Goal: Transaction & Acquisition: Purchase product/service

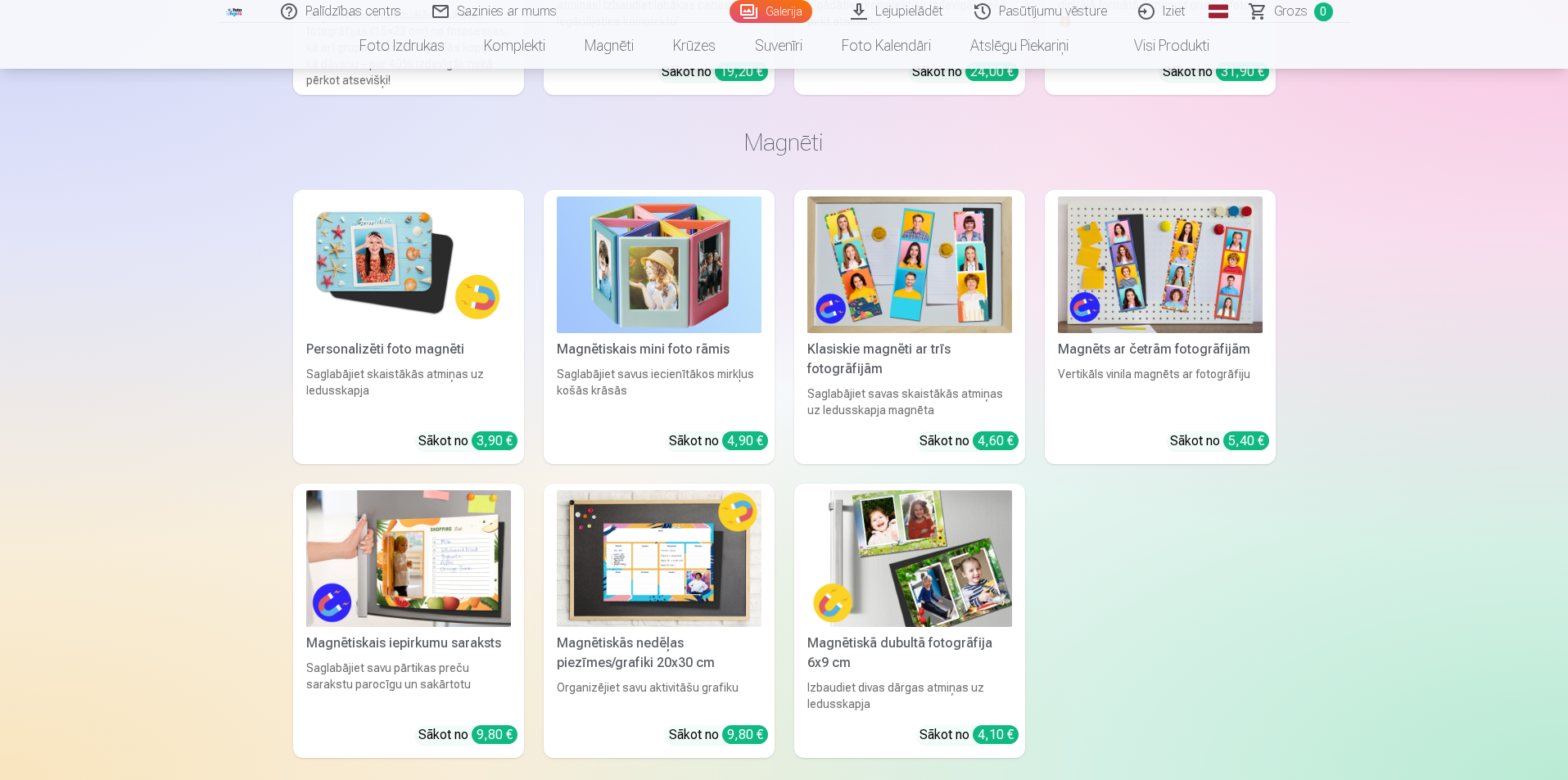
scroll to position [6878, 0]
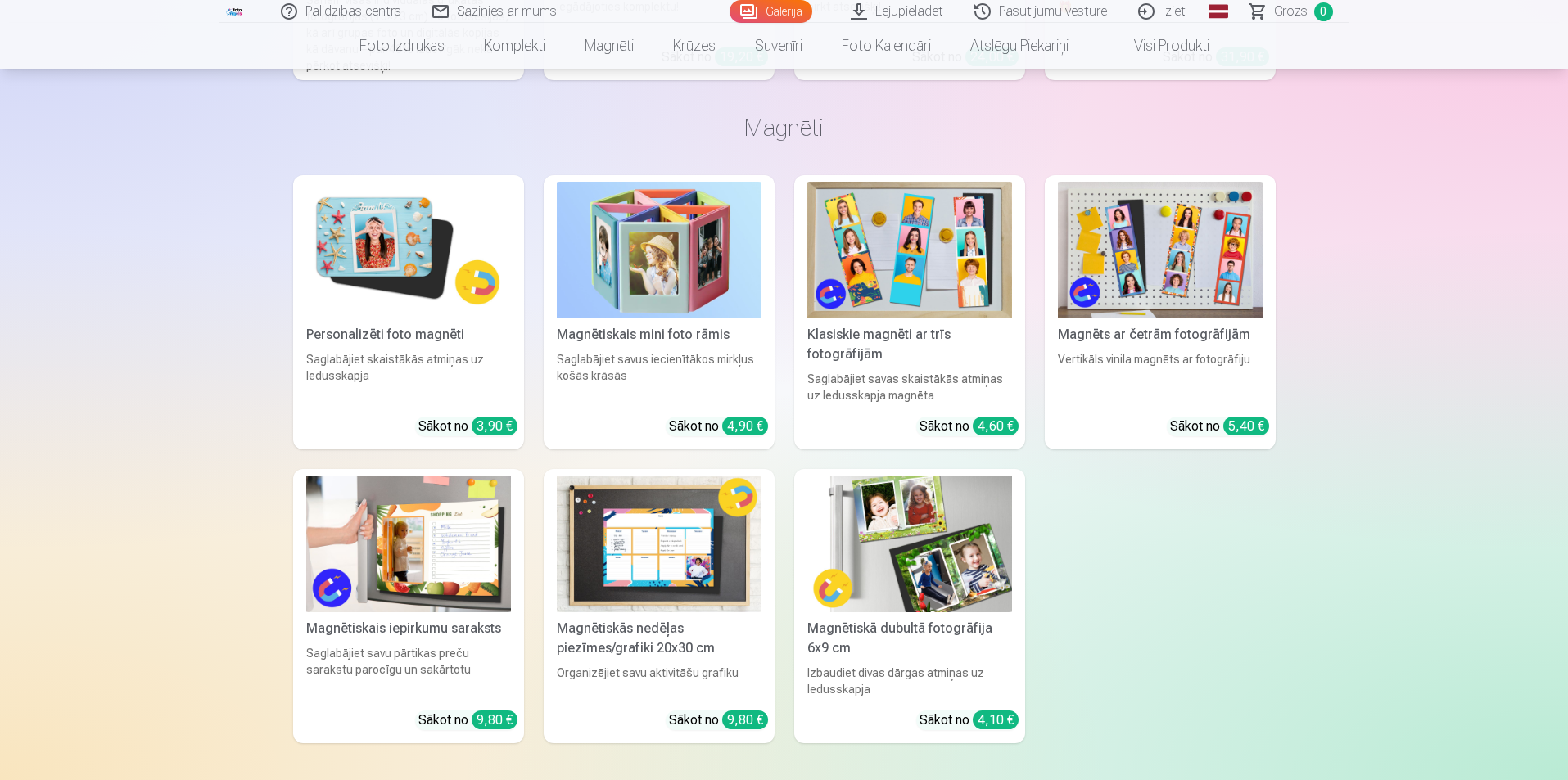
click at [359, 325] on div "Personalizēti foto magnēti" at bounding box center [408, 335] width 218 height 20
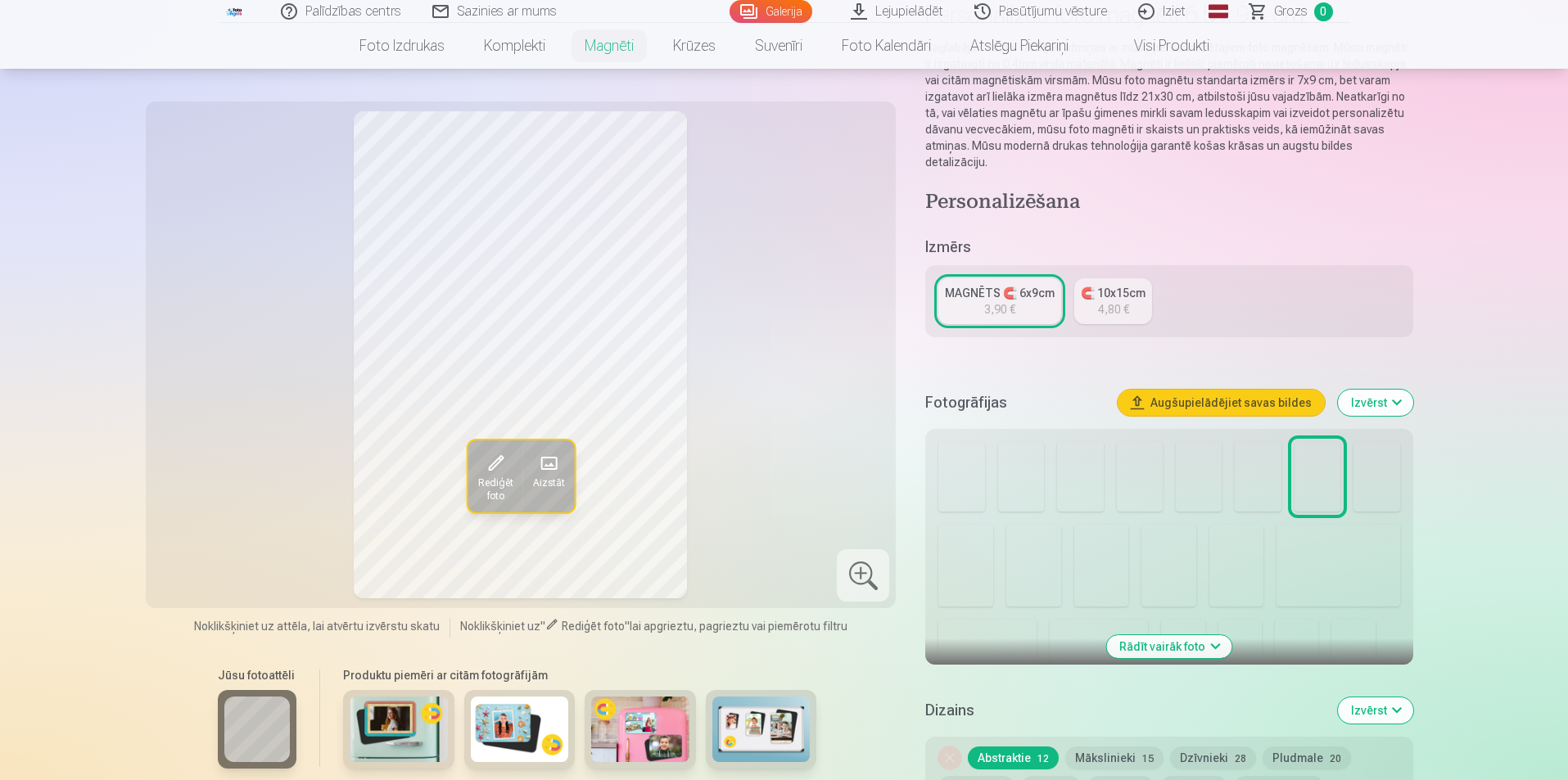
scroll to position [164, 0]
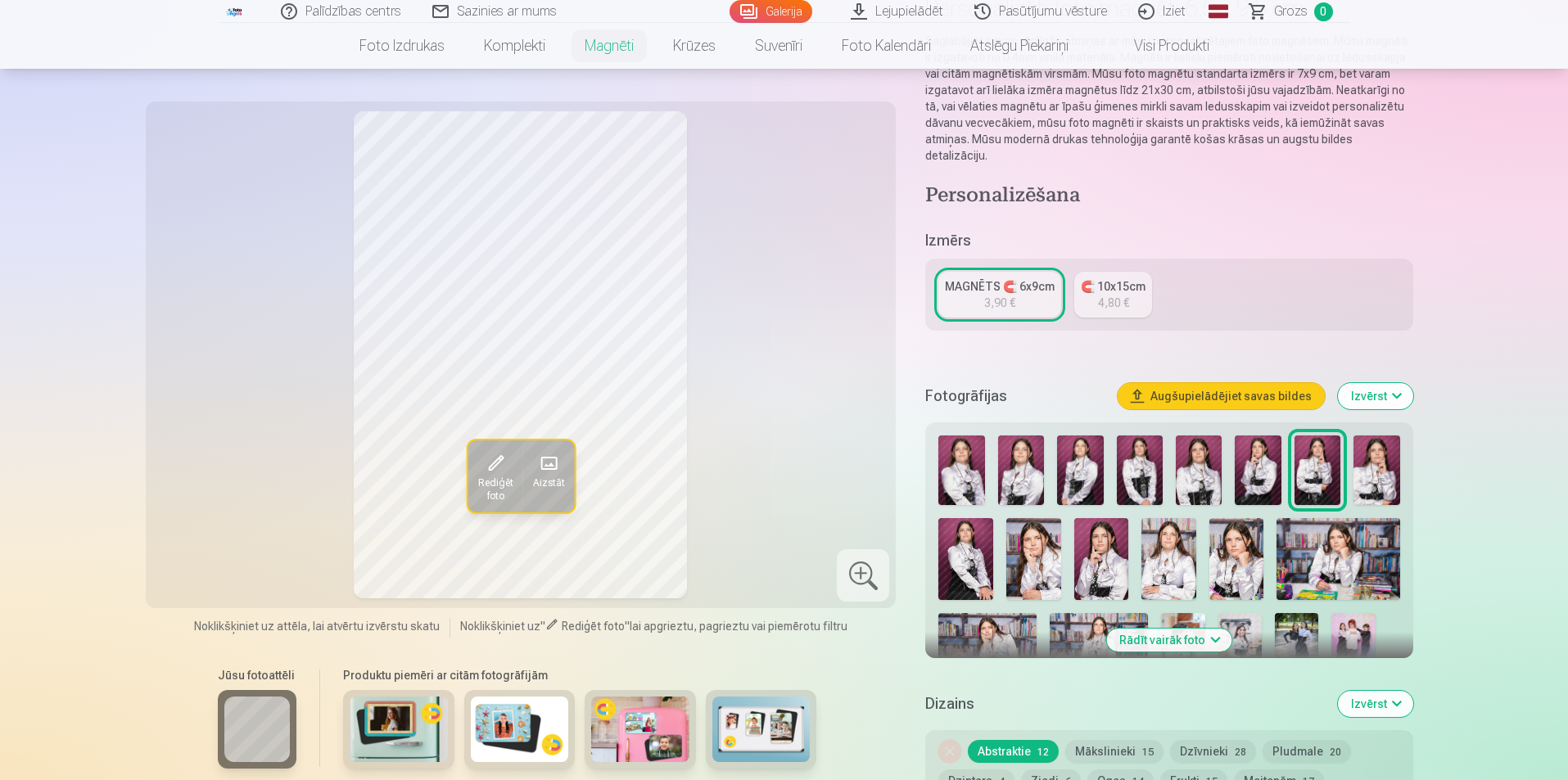
click at [970, 459] on img at bounding box center [961, 470] width 46 height 70
click at [1024, 449] on img at bounding box center [1021, 470] width 46 height 70
click at [1085, 454] on img at bounding box center [1080, 470] width 46 height 70
click at [1121, 455] on img at bounding box center [1140, 470] width 46 height 70
click at [1197, 448] on img at bounding box center [1199, 470] width 46 height 70
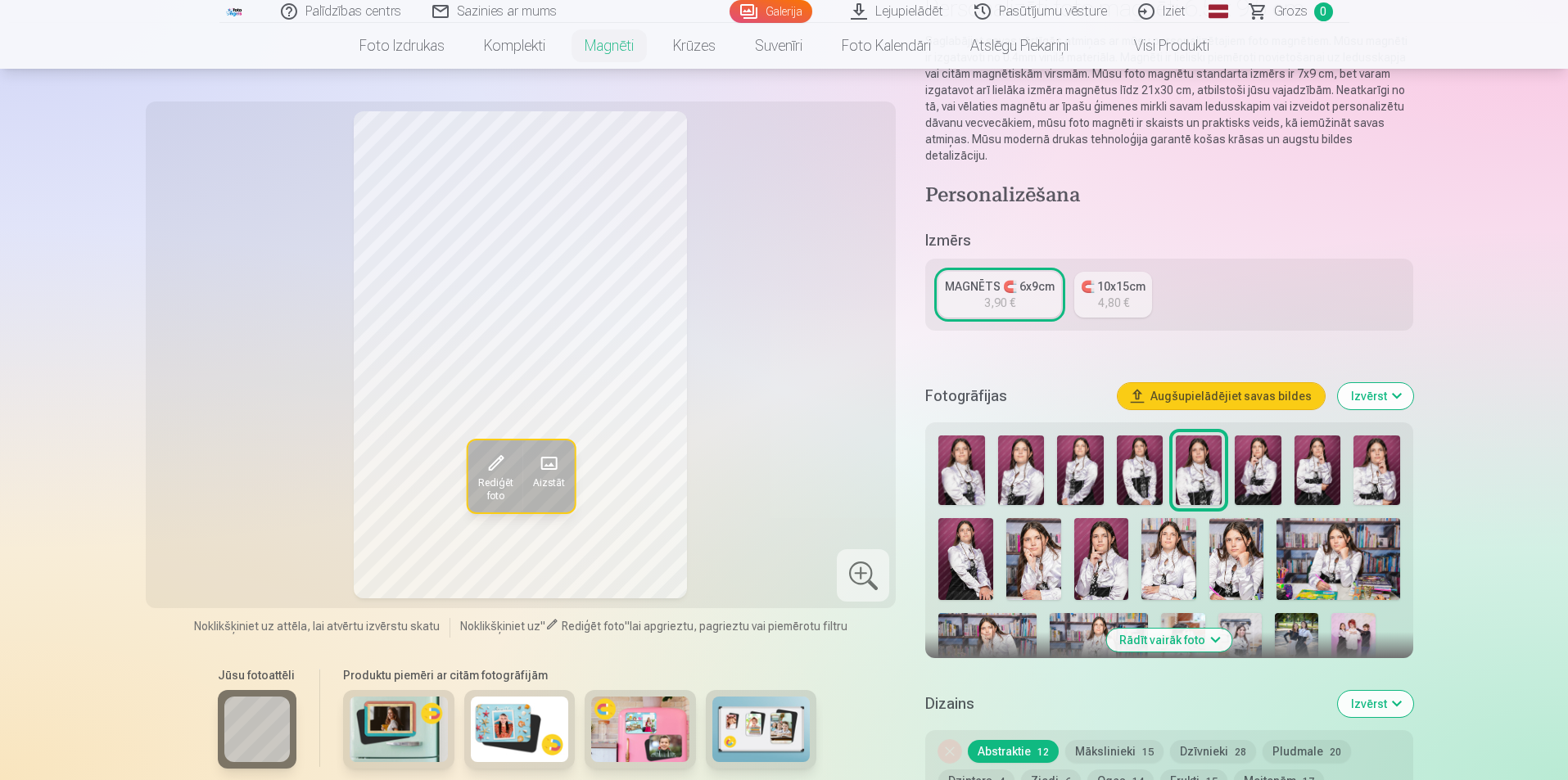
click at [1258, 450] on img at bounding box center [1258, 470] width 46 height 70
click at [1311, 449] on img at bounding box center [1317, 470] width 46 height 70
click at [1365, 444] on img at bounding box center [1376, 470] width 46 height 70
click at [971, 538] on img at bounding box center [965, 559] width 55 height 82
click at [1051, 538] on img at bounding box center [1033, 559] width 55 height 82
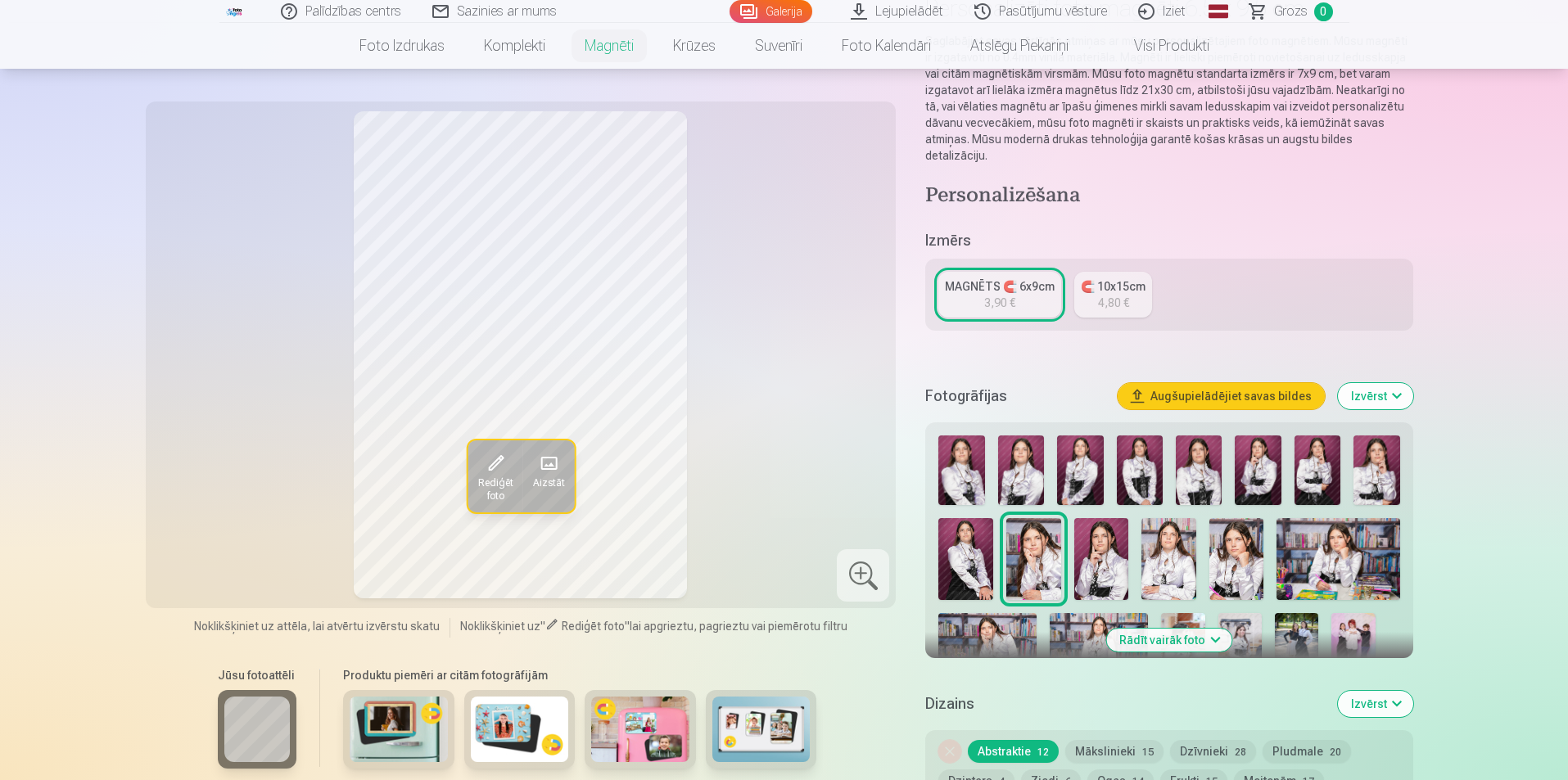
click at [1091, 531] on img at bounding box center [1101, 559] width 55 height 82
click at [1175, 531] on img at bounding box center [1169, 559] width 55 height 82
click at [1224, 531] on img at bounding box center [1237, 559] width 55 height 82
click at [1320, 541] on img at bounding box center [1338, 559] width 123 height 82
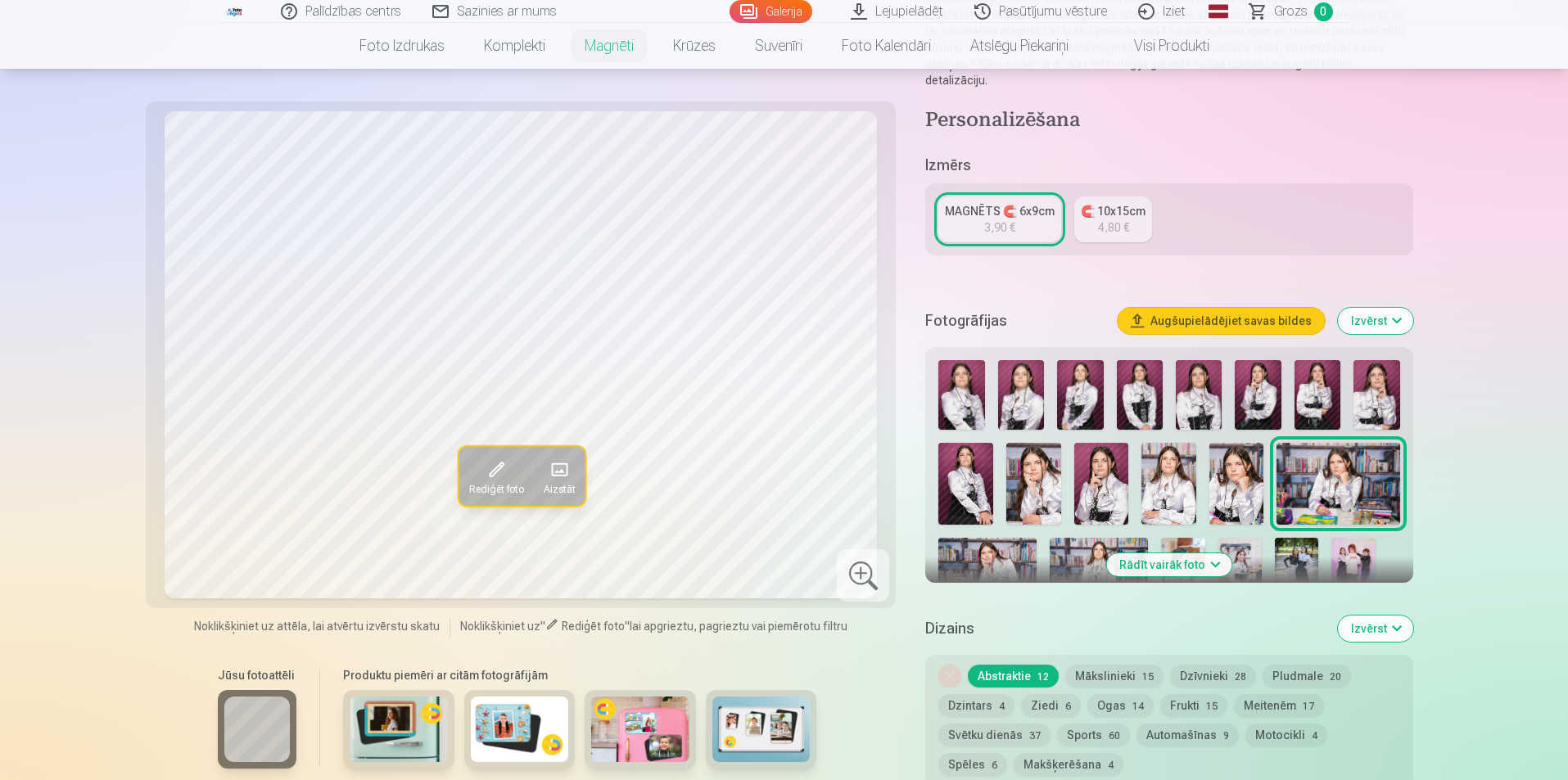
scroll to position [246, 0]
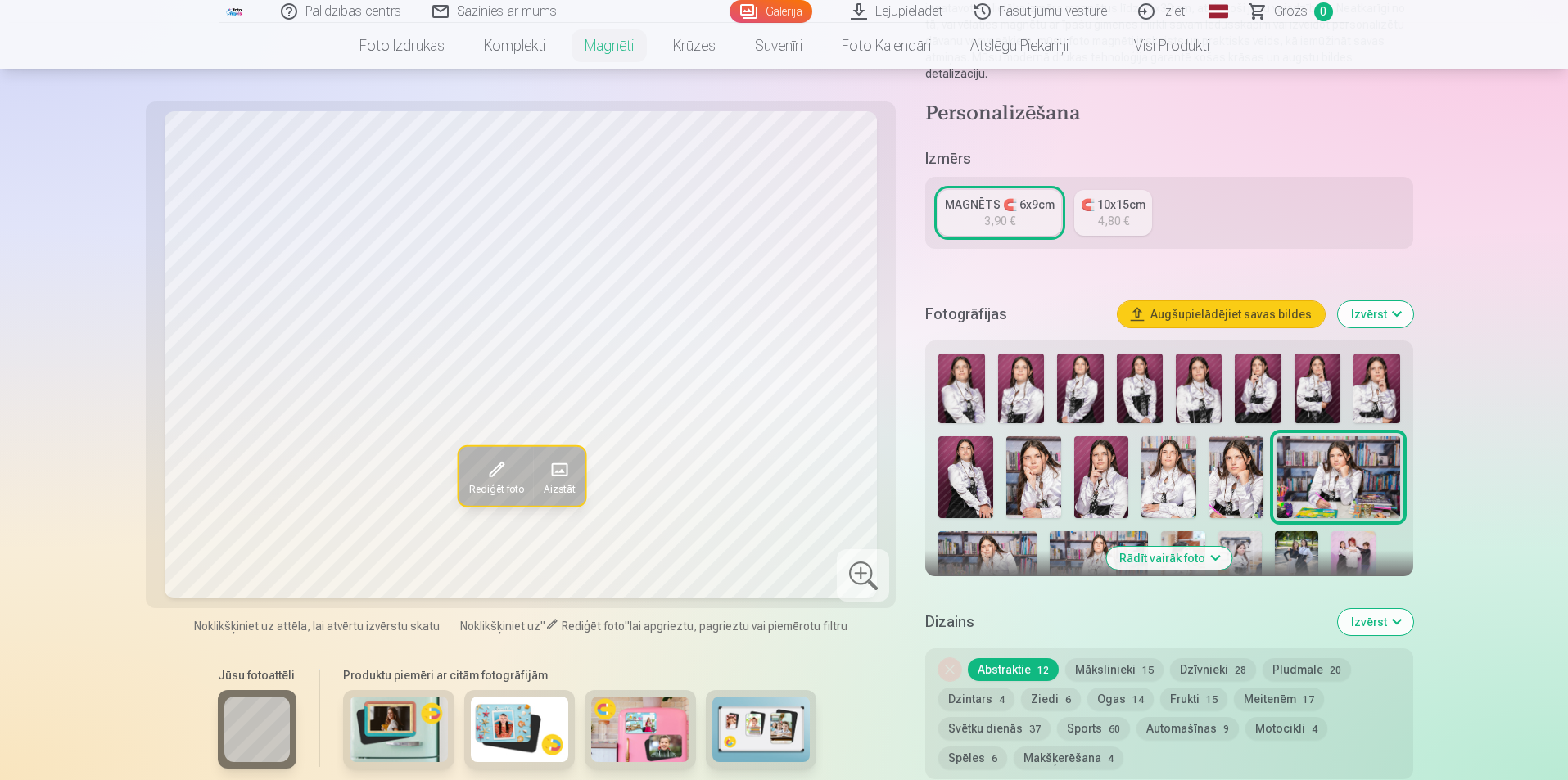
click at [1174, 547] on button "Rādīt vairāk foto" at bounding box center [1169, 559] width 125 height 23
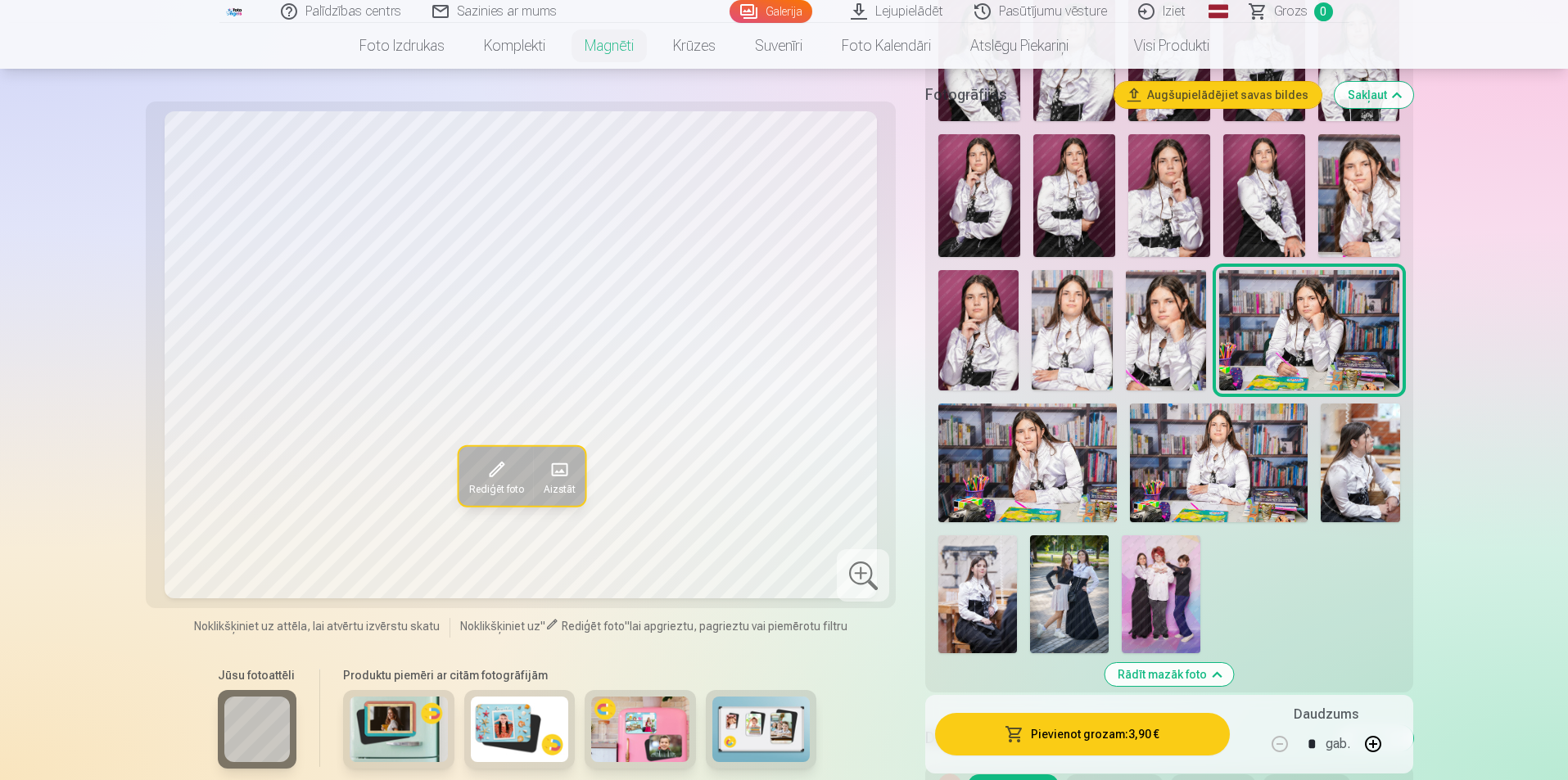
scroll to position [655, 0]
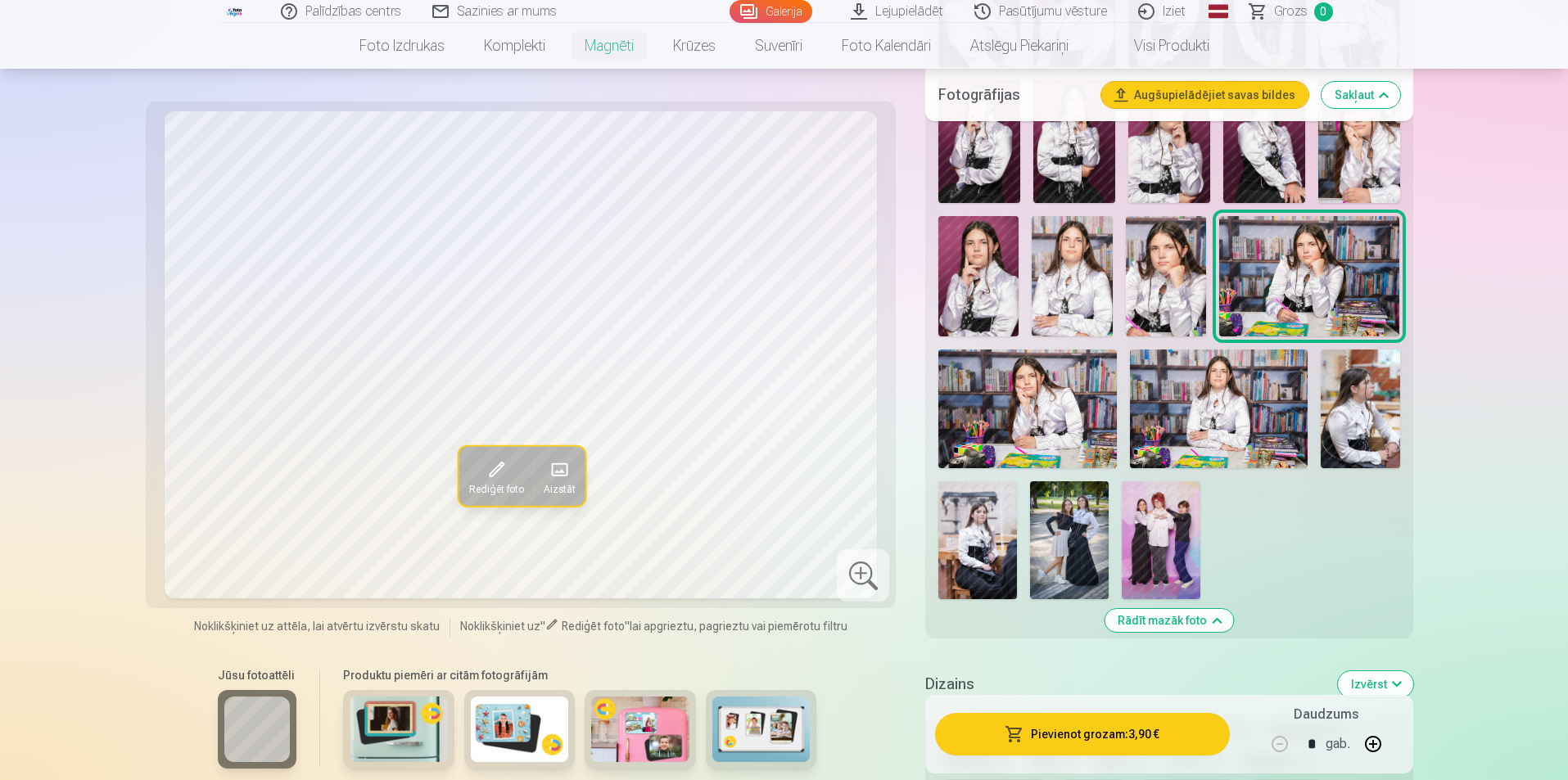
click at [960, 530] on img at bounding box center [978, 541] width 79 height 118
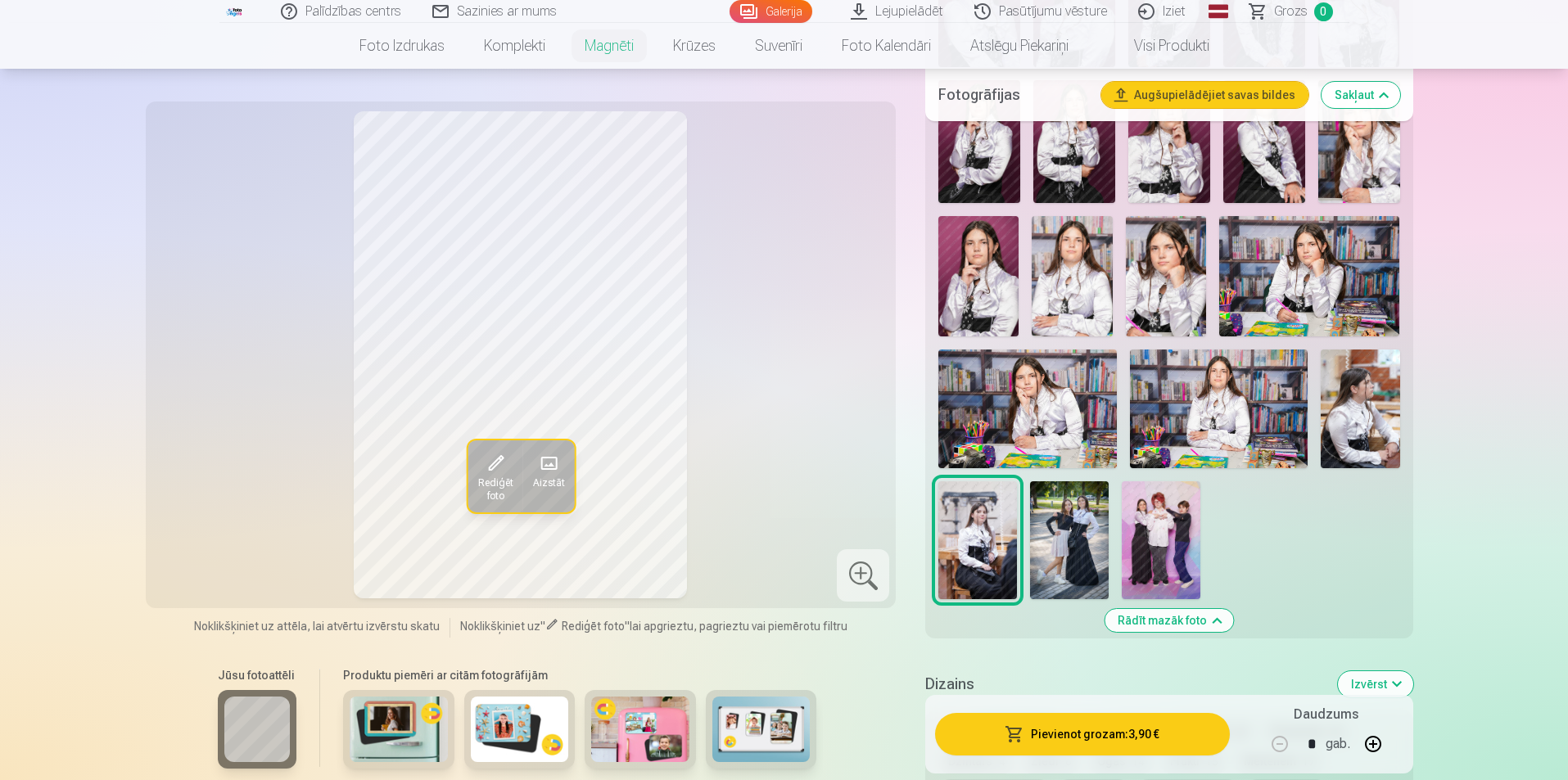
click at [1197, 423] on img at bounding box center [1219, 408] width 178 height 119
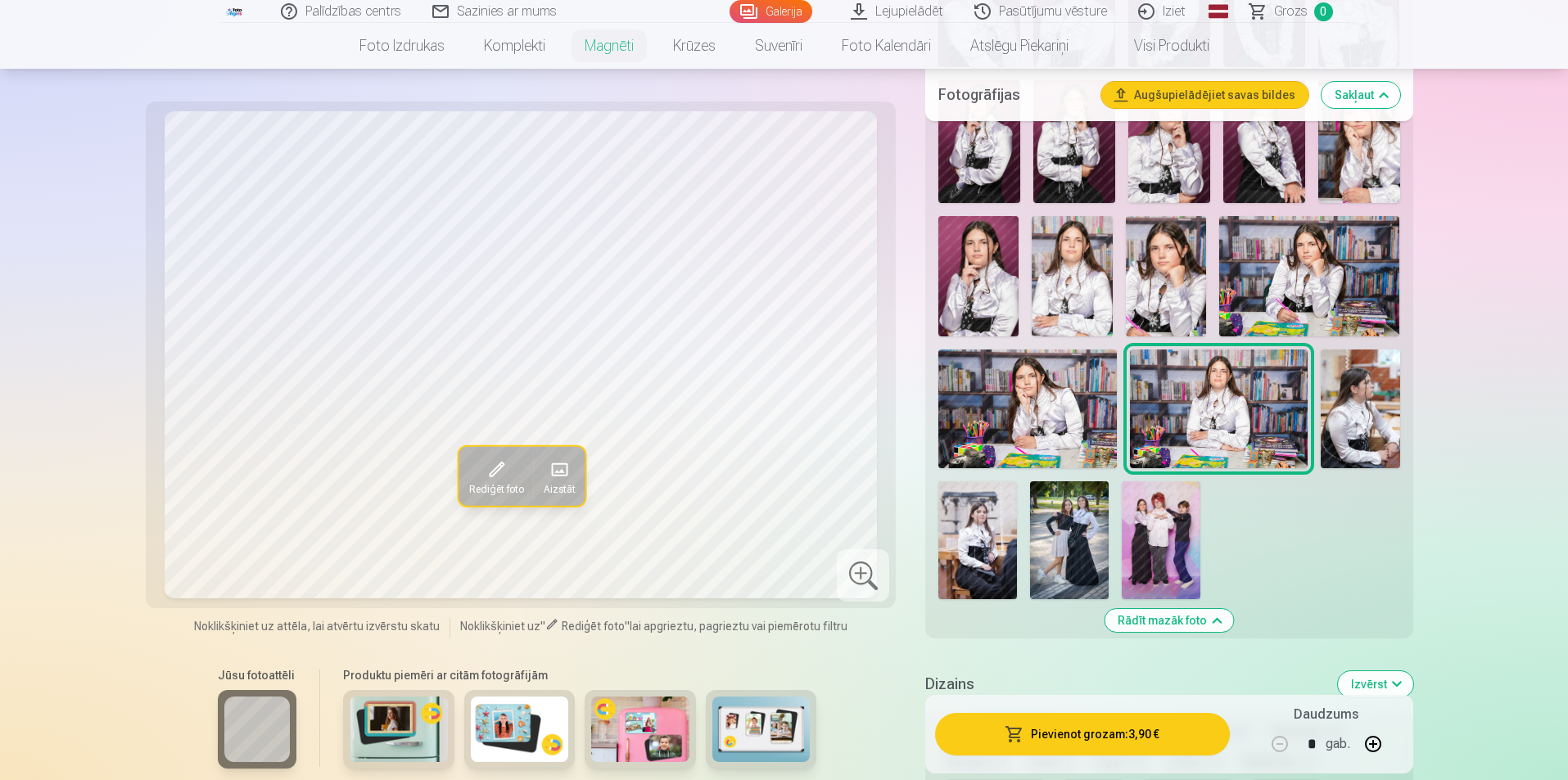
click at [1356, 363] on img at bounding box center [1360, 408] width 80 height 119
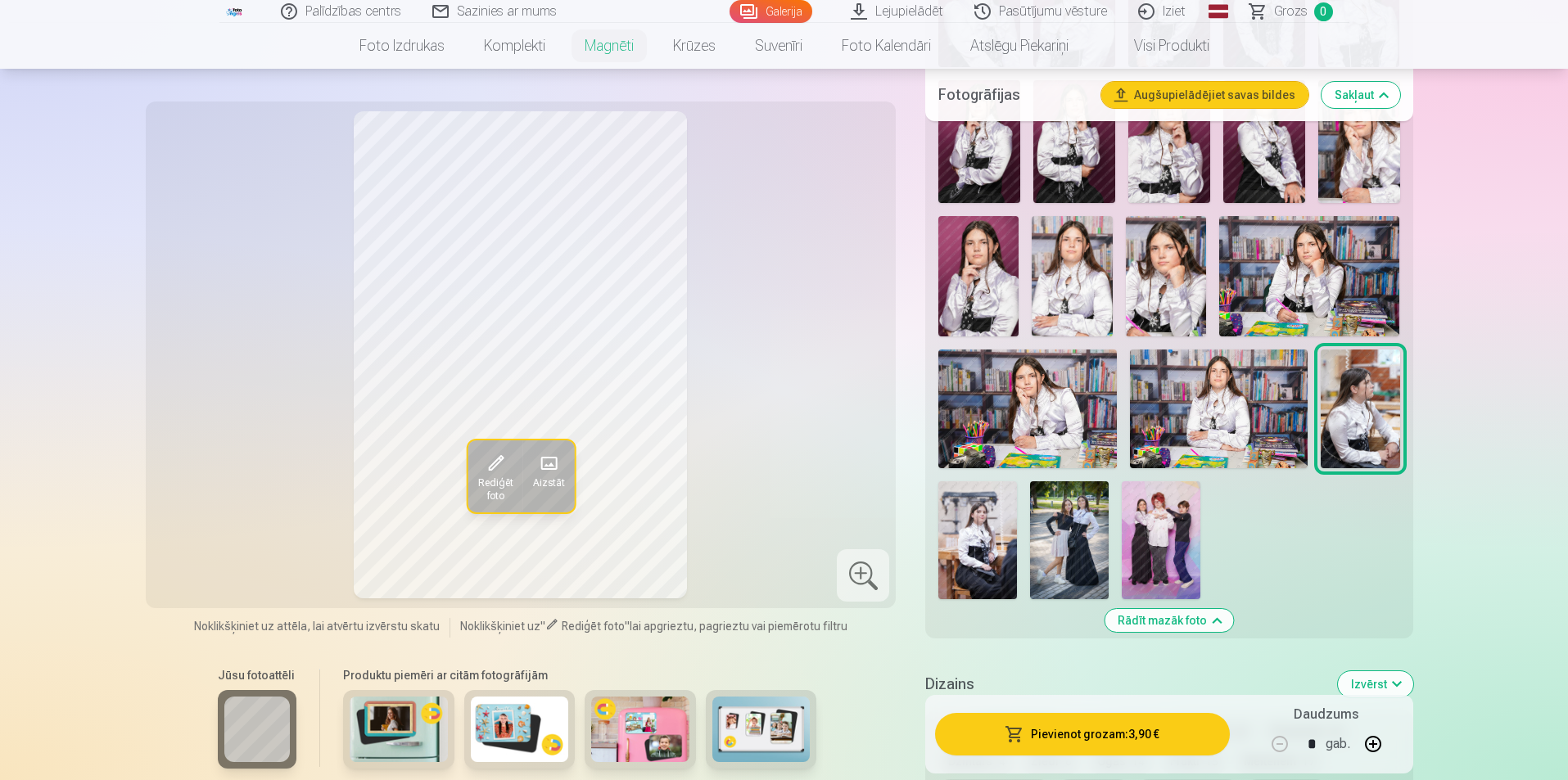
click at [975, 394] on img at bounding box center [1027, 408] width 178 height 119
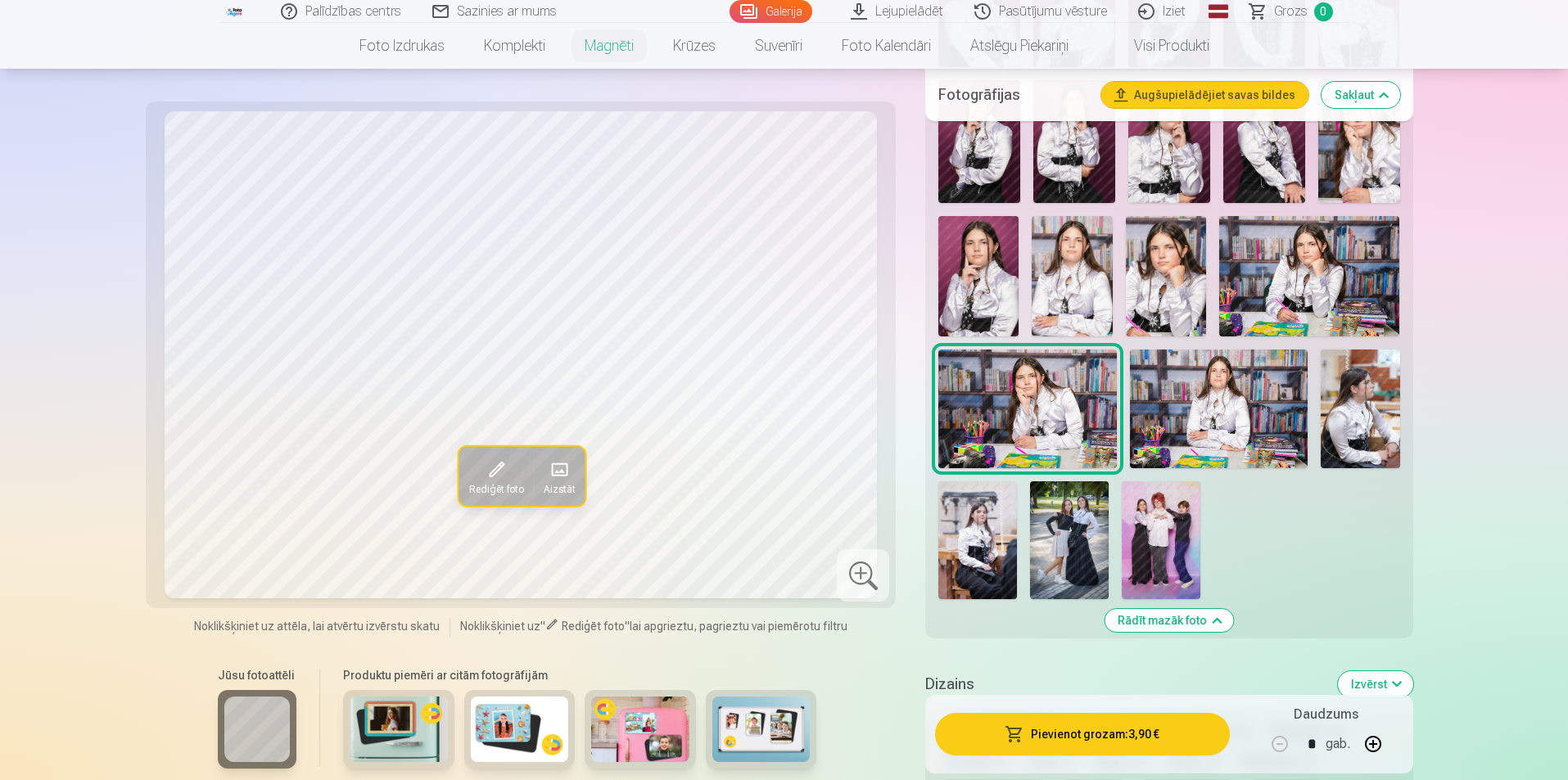
click at [1155, 249] on img at bounding box center [1166, 276] width 80 height 121
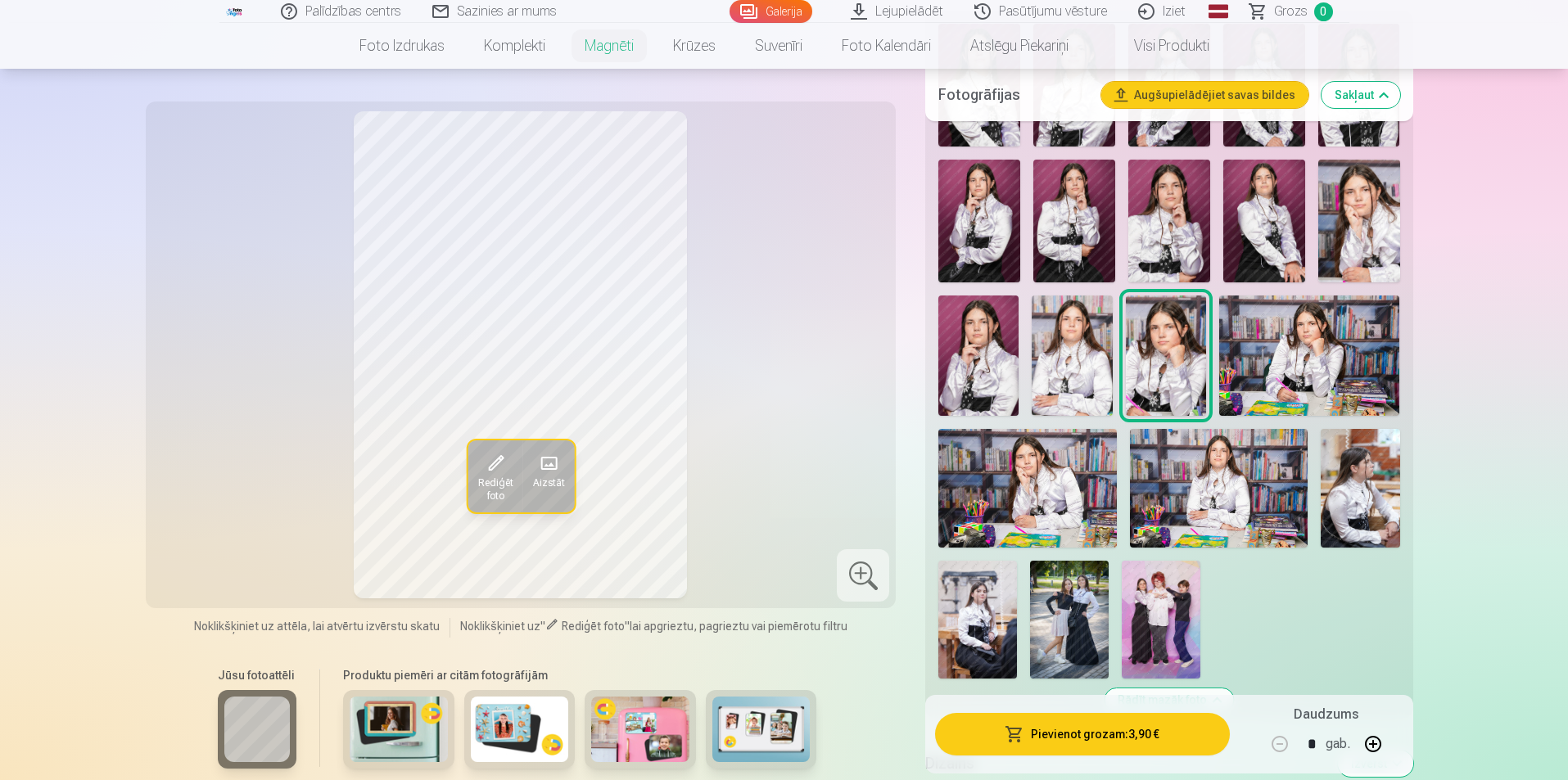
scroll to position [573, 0]
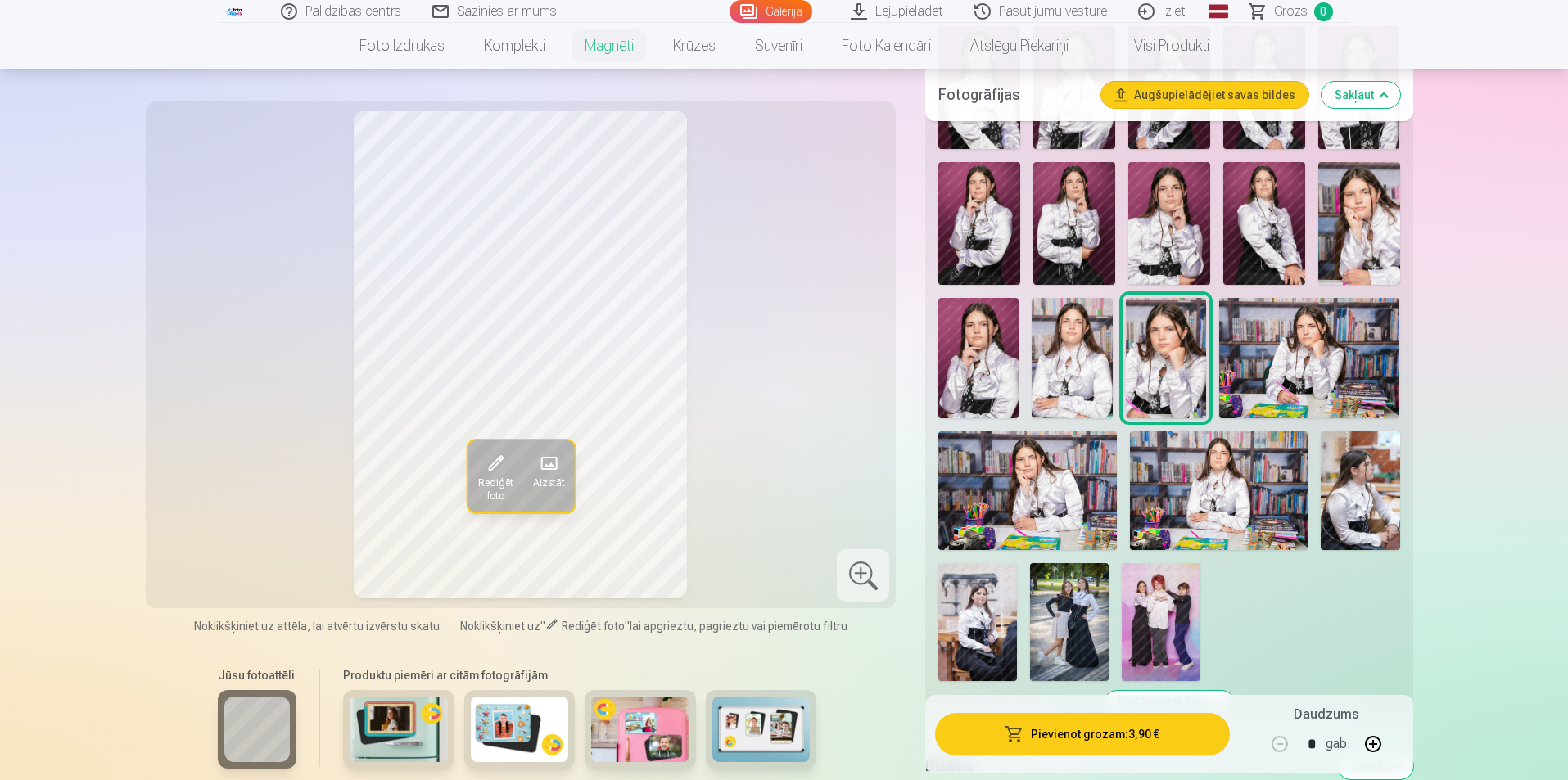
click at [969, 589] on img at bounding box center [978, 623] width 79 height 118
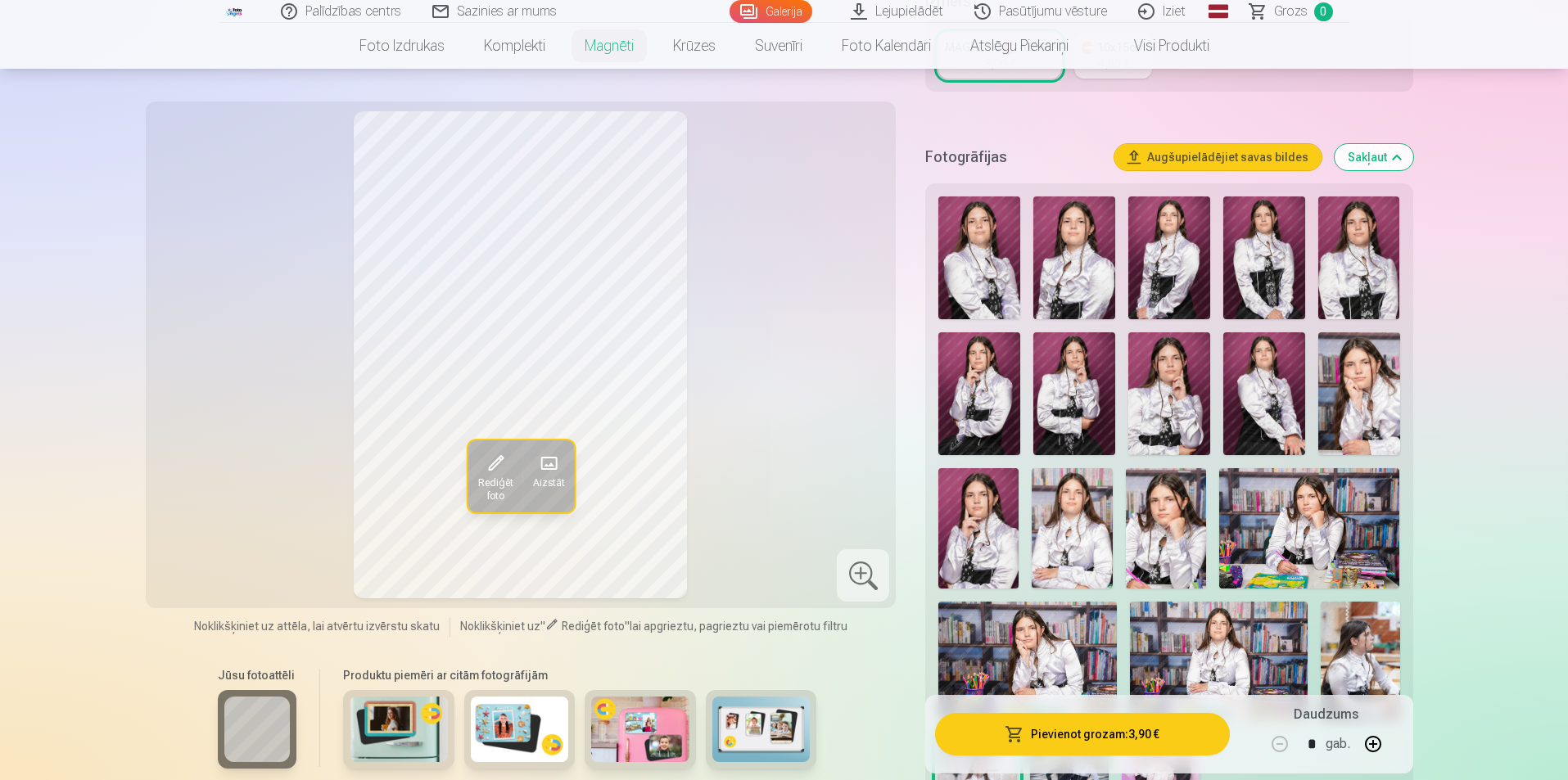
scroll to position [409, 0]
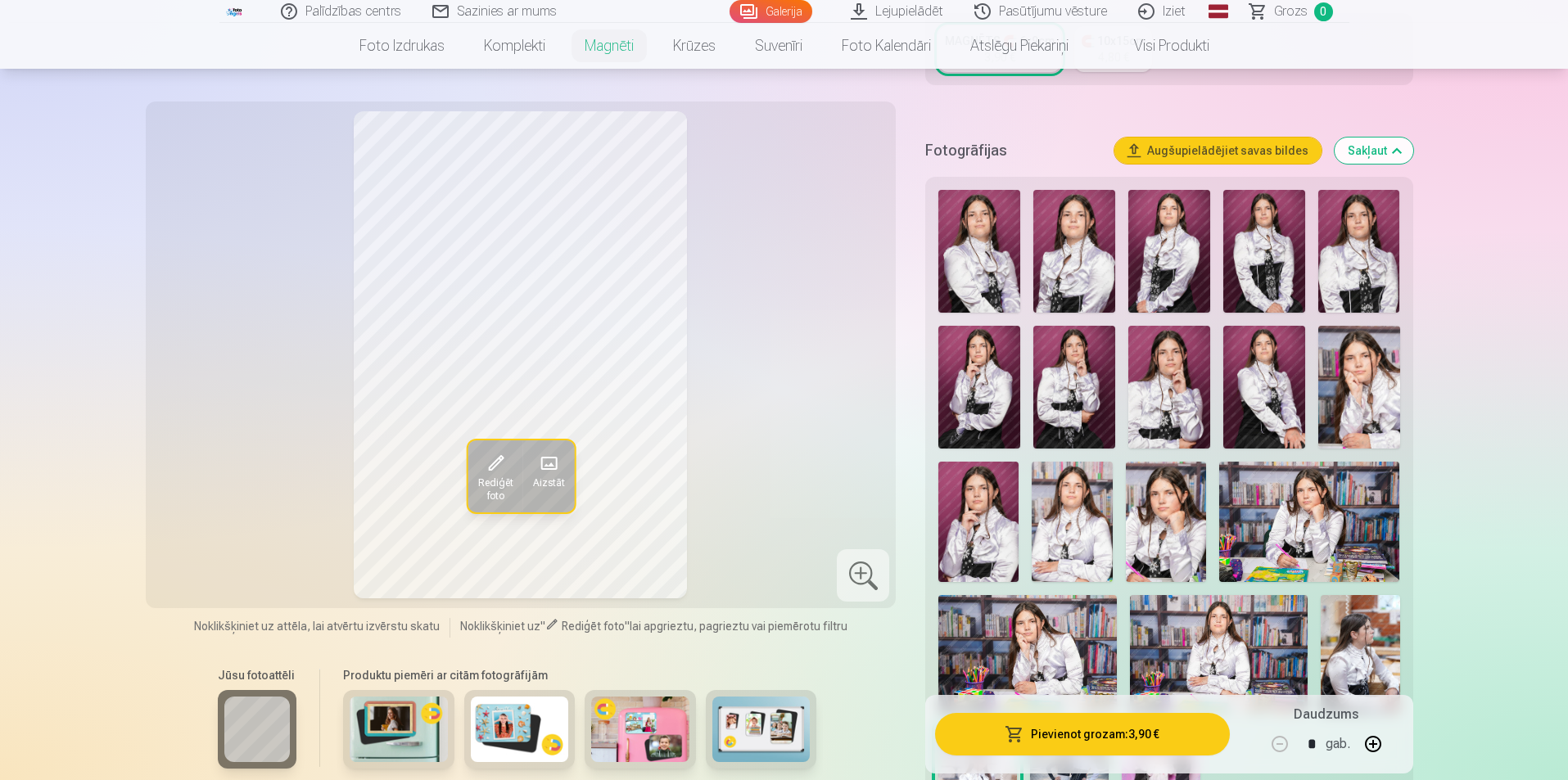
click at [1056, 633] on img at bounding box center [1027, 655] width 178 height 119
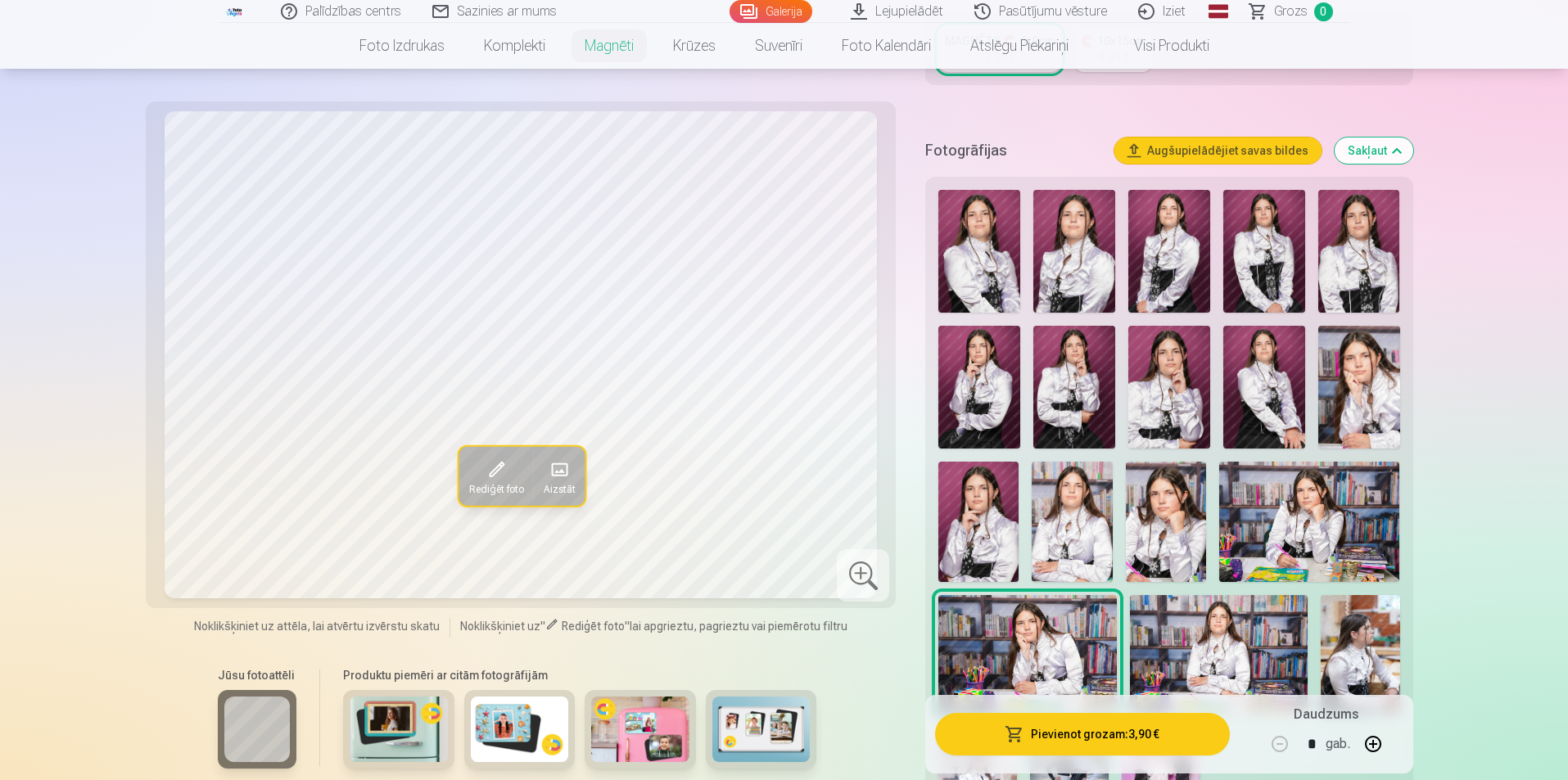
click at [1137, 488] on img at bounding box center [1166, 522] width 80 height 121
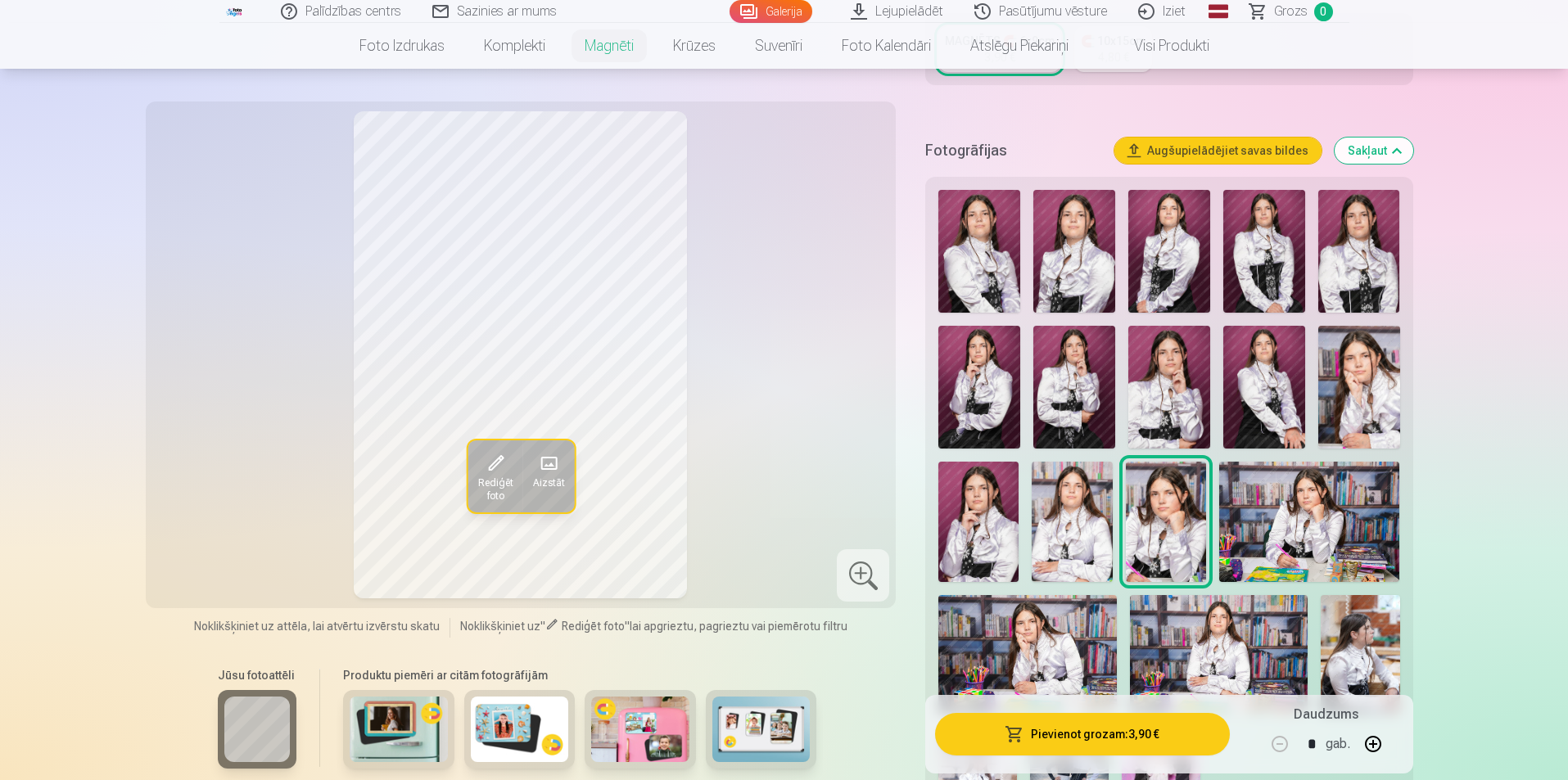
click at [1381, 371] on img at bounding box center [1359, 387] width 82 height 123
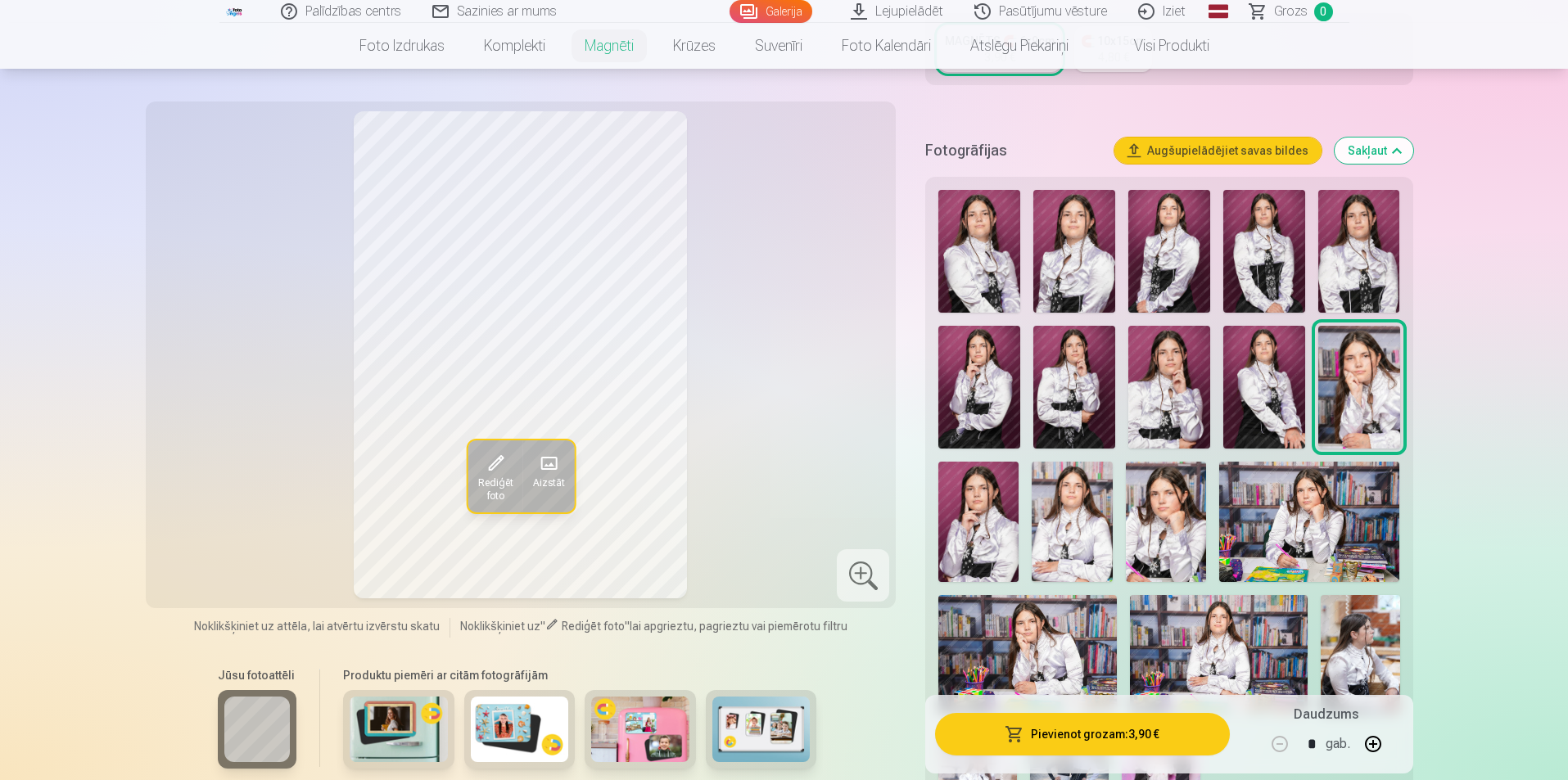
click at [1162, 491] on img at bounding box center [1166, 522] width 80 height 121
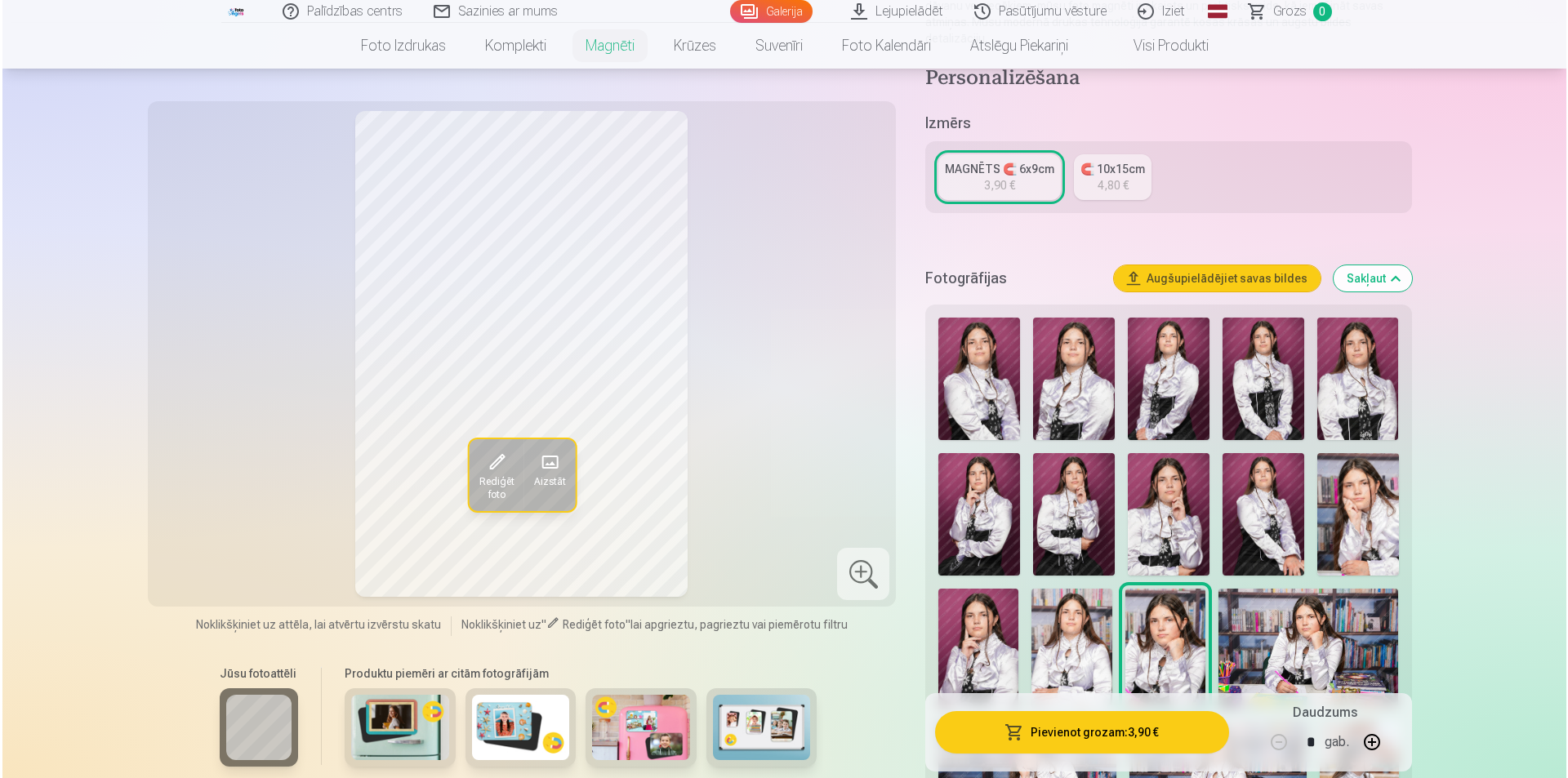
scroll to position [490, 0]
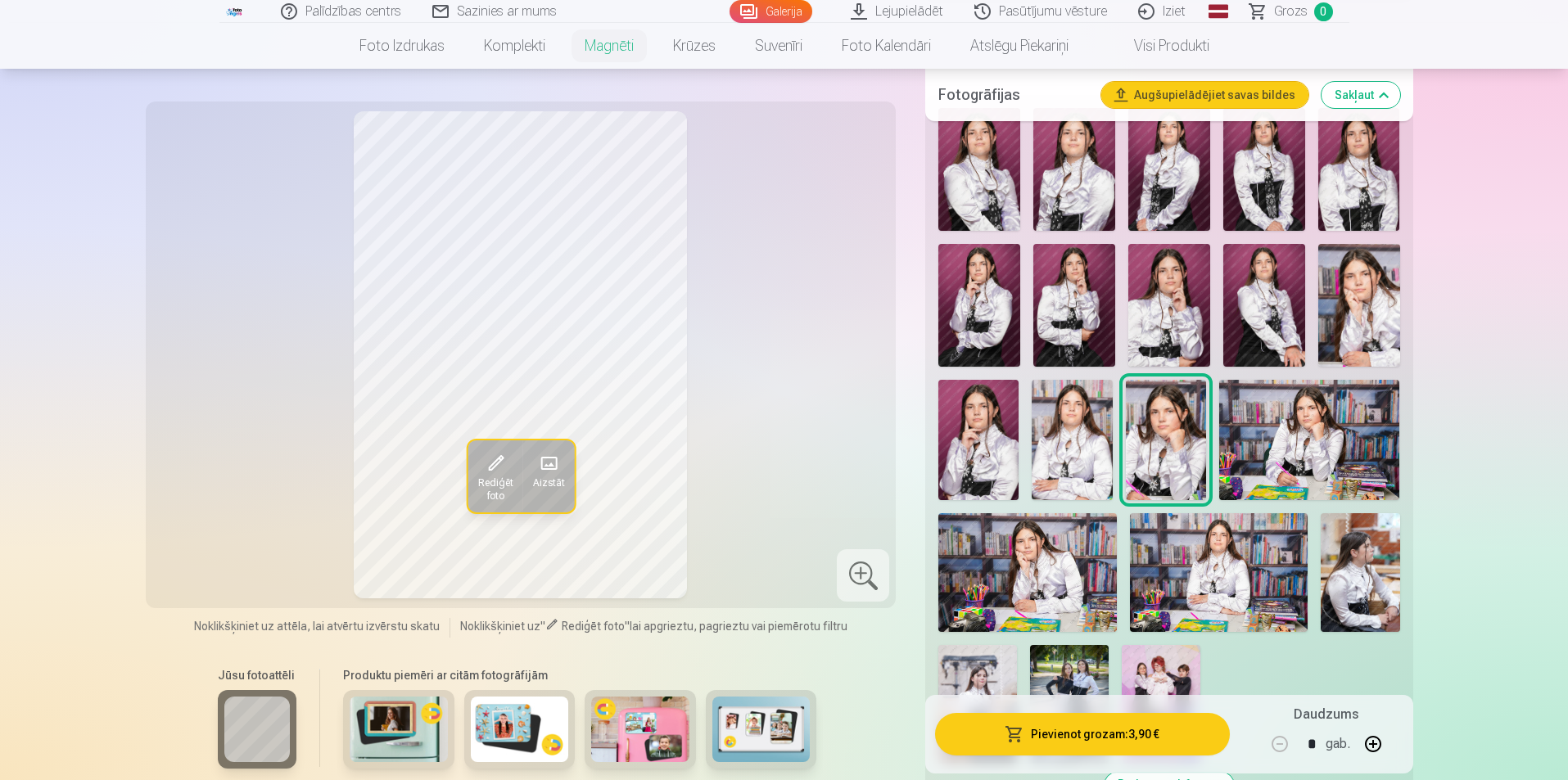
click at [1376, 740] on button "button" at bounding box center [1373, 745] width 39 height 39
click at [1372, 737] on button "button" at bounding box center [1373, 745] width 39 height 39
click at [1080, 737] on button "Pievienot grozam : 15,60 €" at bounding box center [1082, 735] width 294 height 43
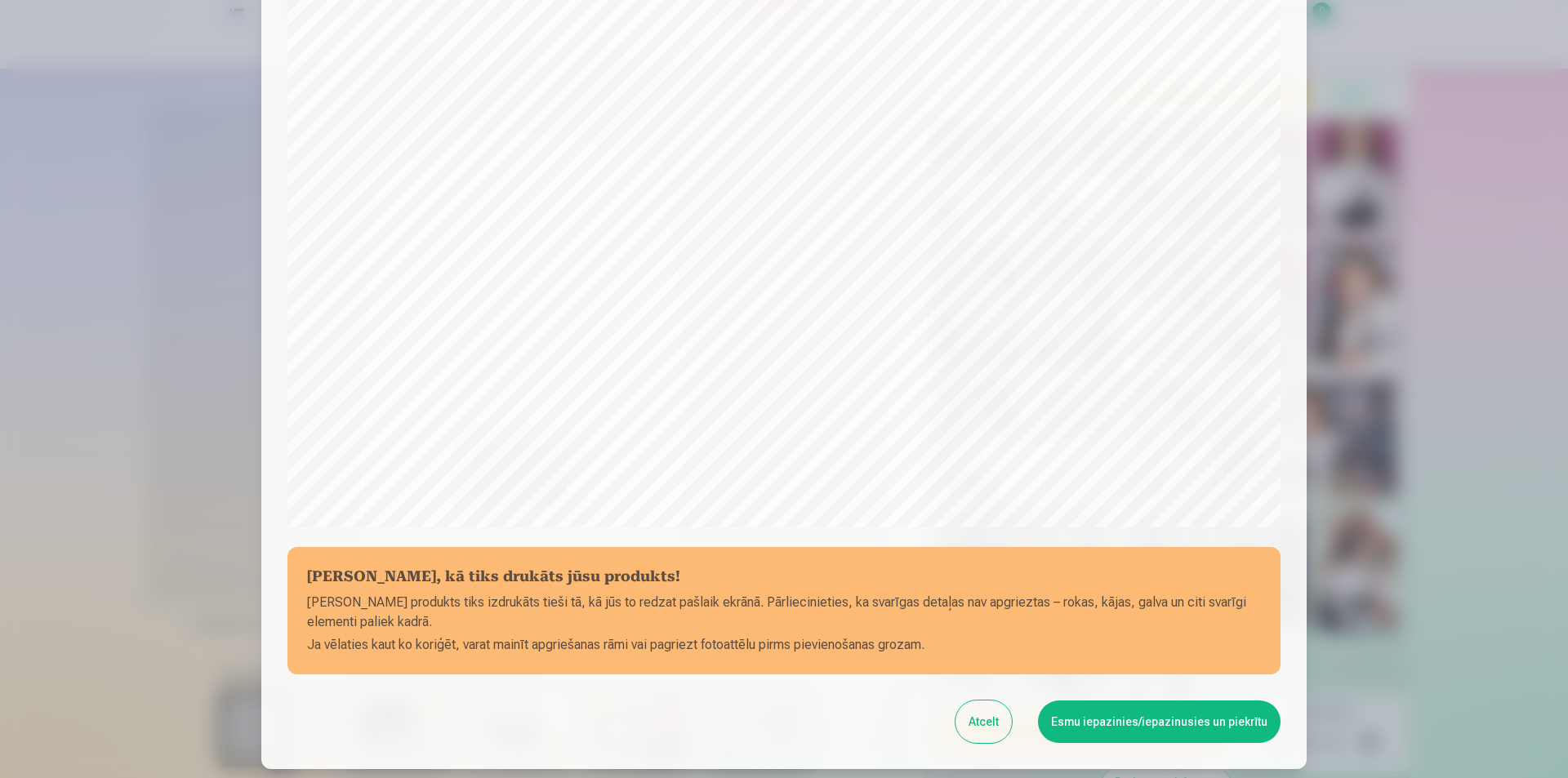
scroll to position [398, 0]
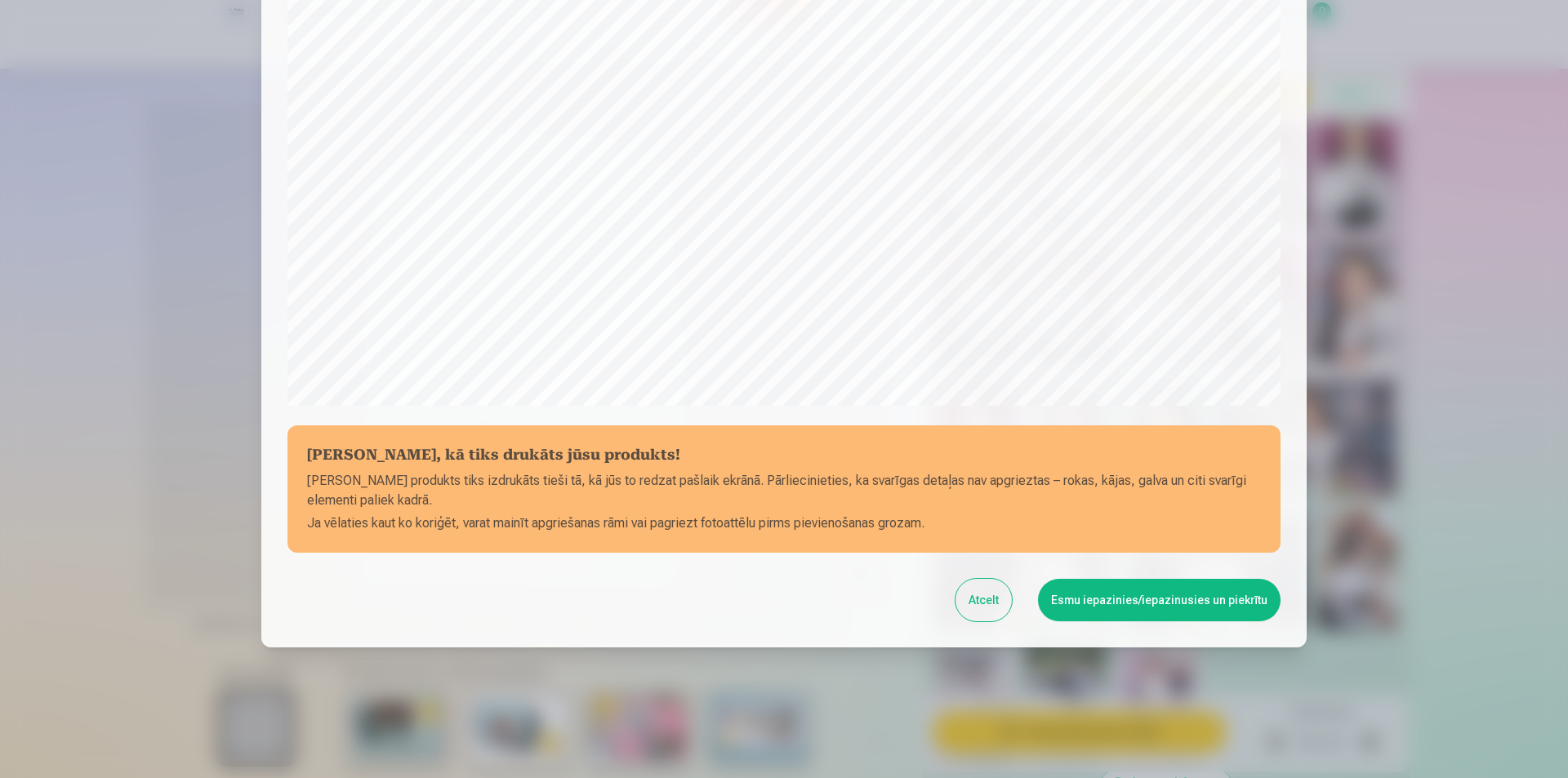
click at [1119, 605] on button "Esmu iepazinies/iepazinusies un piekrītu" at bounding box center [1159, 600] width 243 height 43
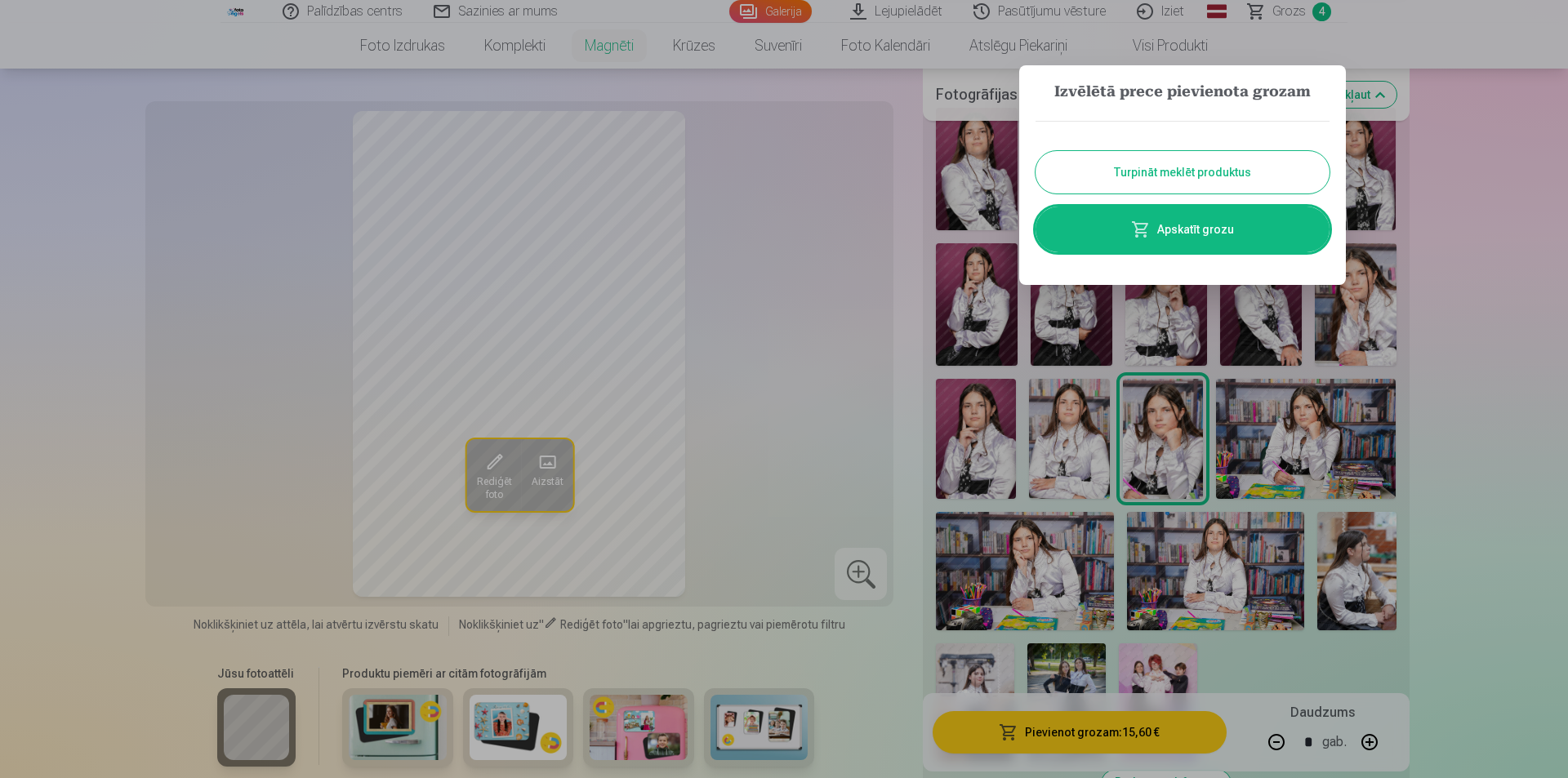
click at [1136, 171] on button "Turpināt meklēt produktus" at bounding box center [1182, 173] width 294 height 43
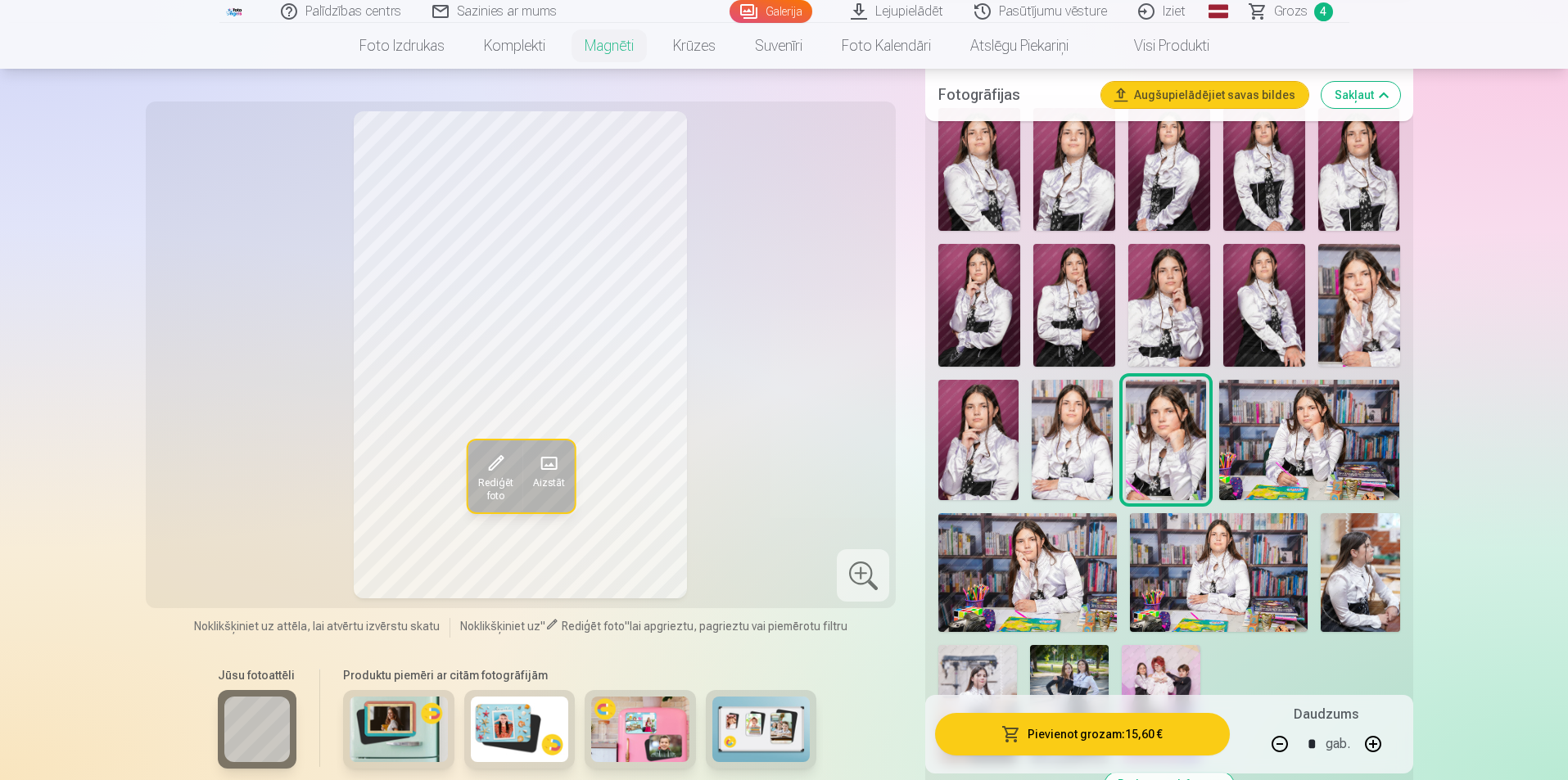
click at [1077, 655] on img at bounding box center [1069, 705] width 79 height 118
click at [1280, 747] on button "button" at bounding box center [1279, 745] width 39 height 39
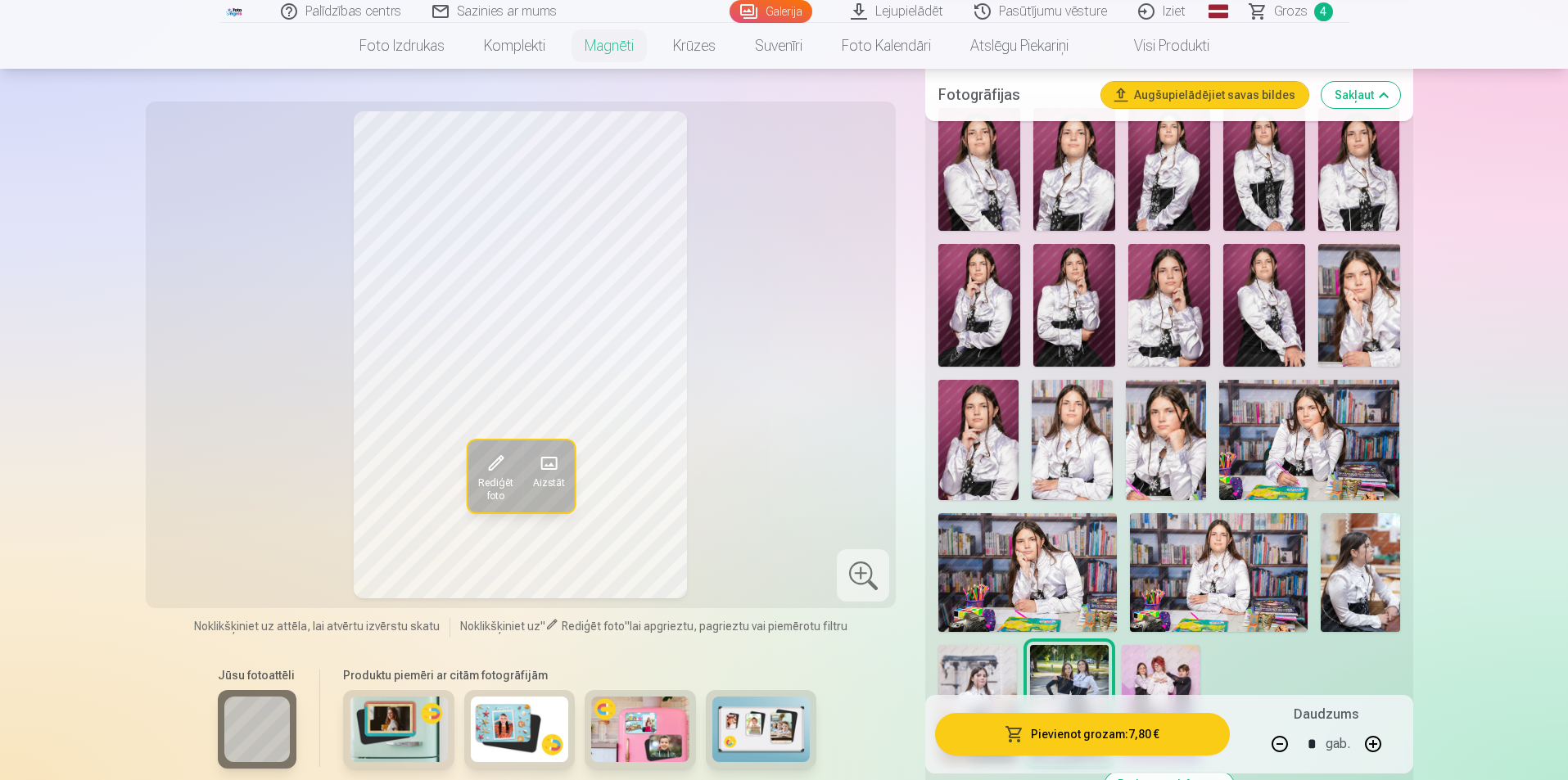
click at [1280, 747] on button "button" at bounding box center [1279, 745] width 39 height 39
type input "*"
click at [1073, 738] on button "Pievienot grozam : 3,90 €" at bounding box center [1082, 735] width 294 height 43
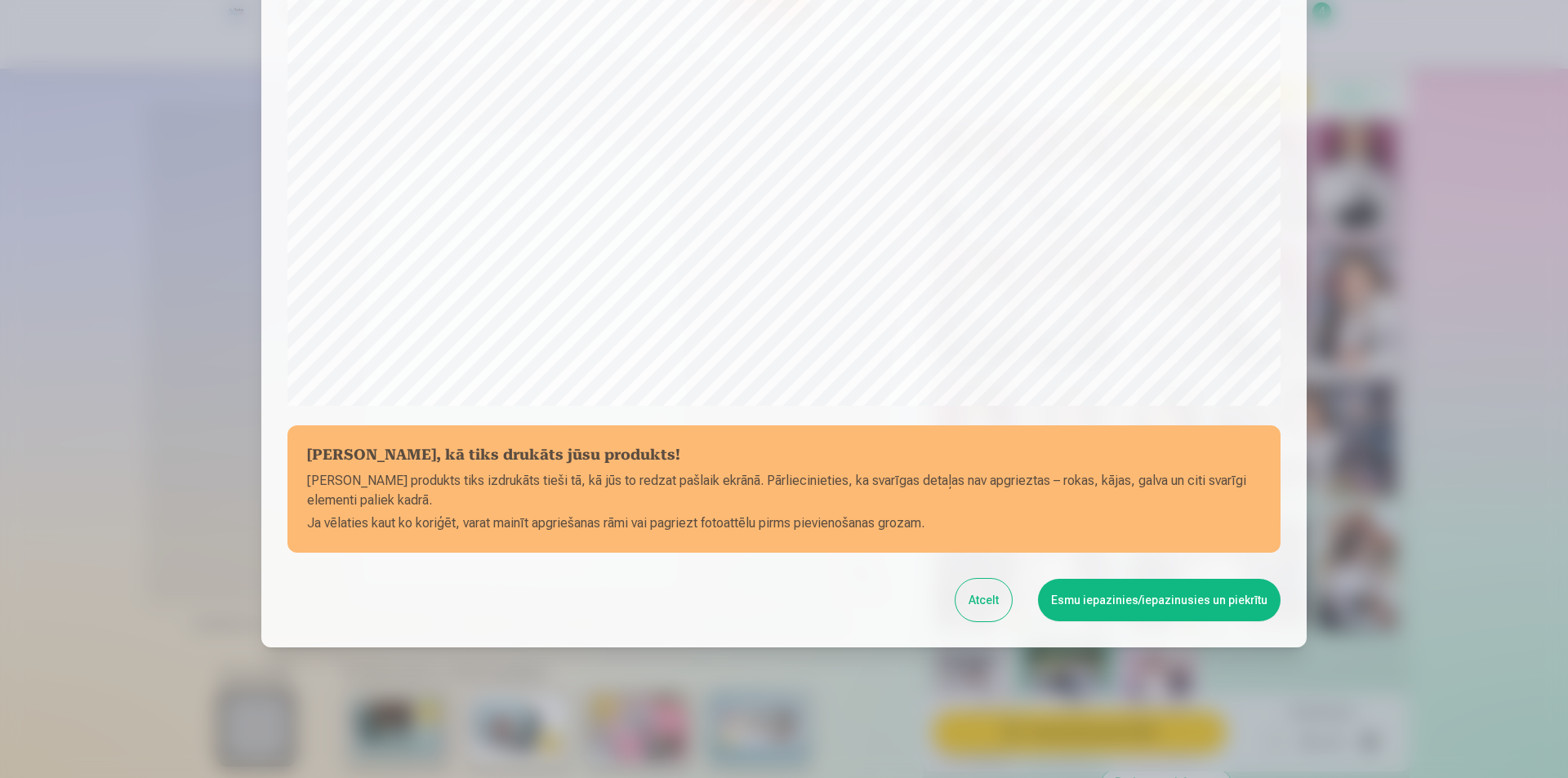
click at [1098, 603] on button "Esmu iepazinies/iepazinusies un piekrītu" at bounding box center [1159, 600] width 243 height 43
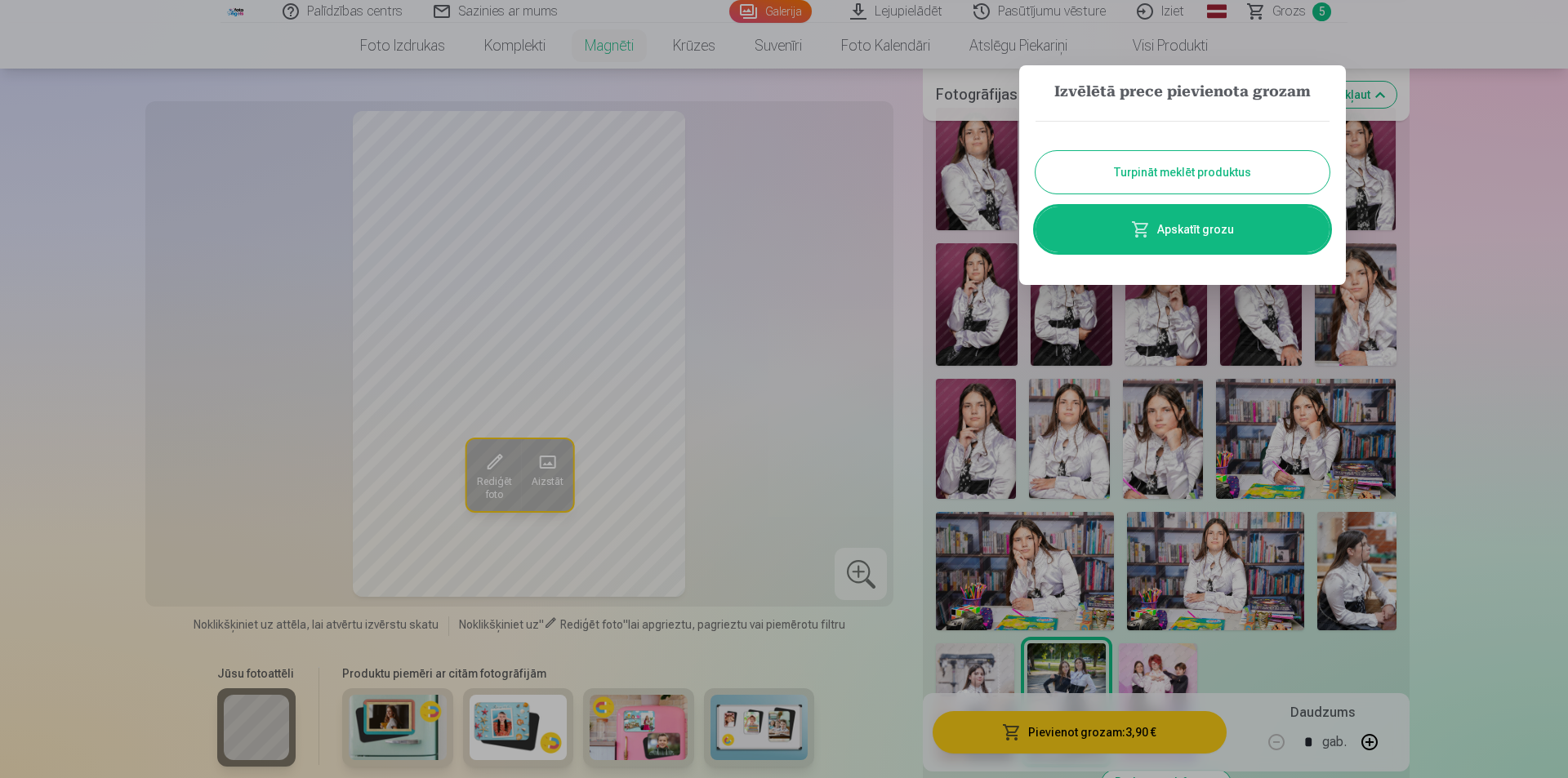
click at [1164, 652] on div at bounding box center [784, 389] width 1568 height 778
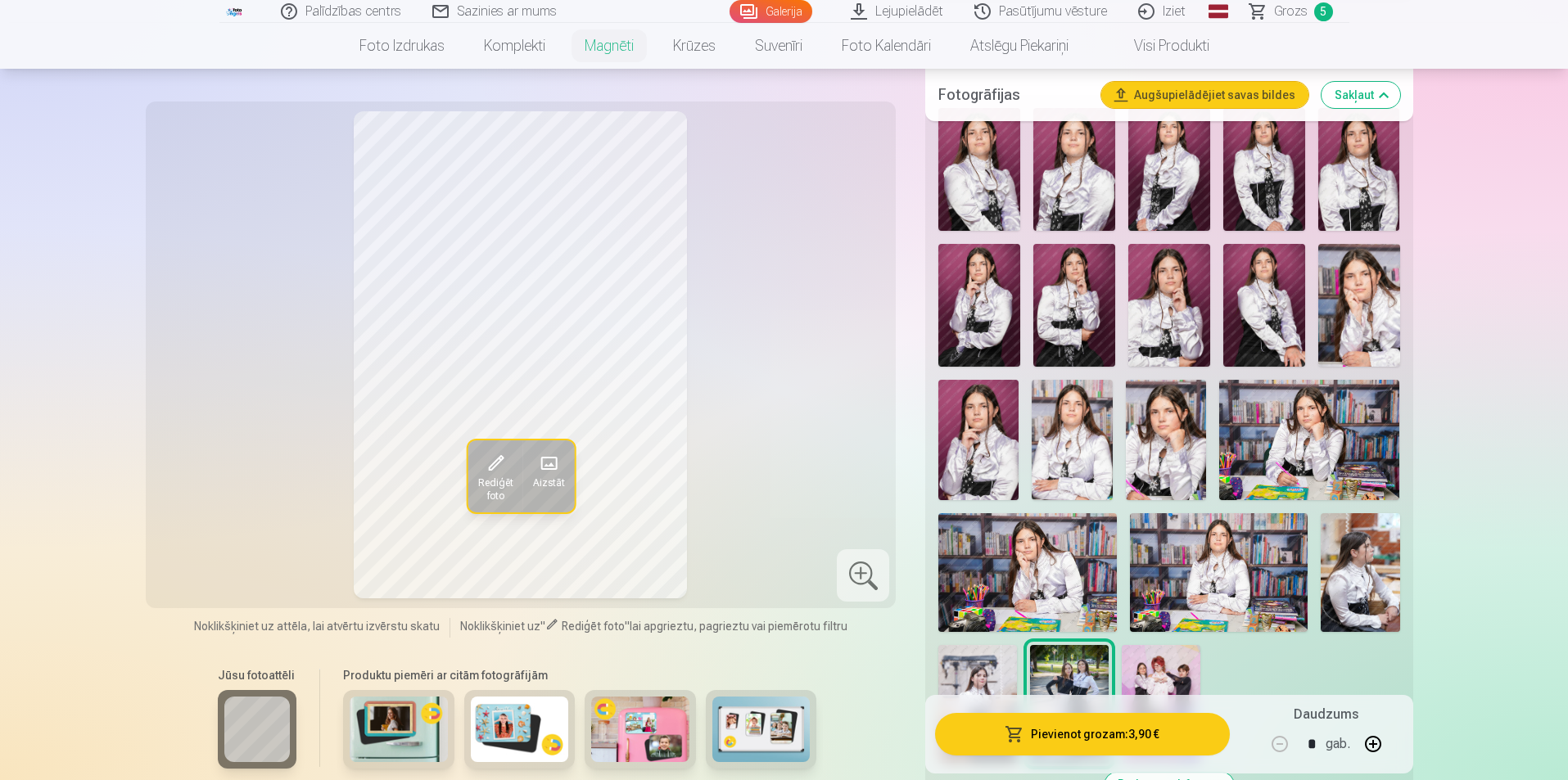
click at [1167, 658] on img at bounding box center [1161, 705] width 79 height 118
click at [1088, 731] on button "Pievienot grozam : 3,90 €" at bounding box center [1082, 735] width 294 height 43
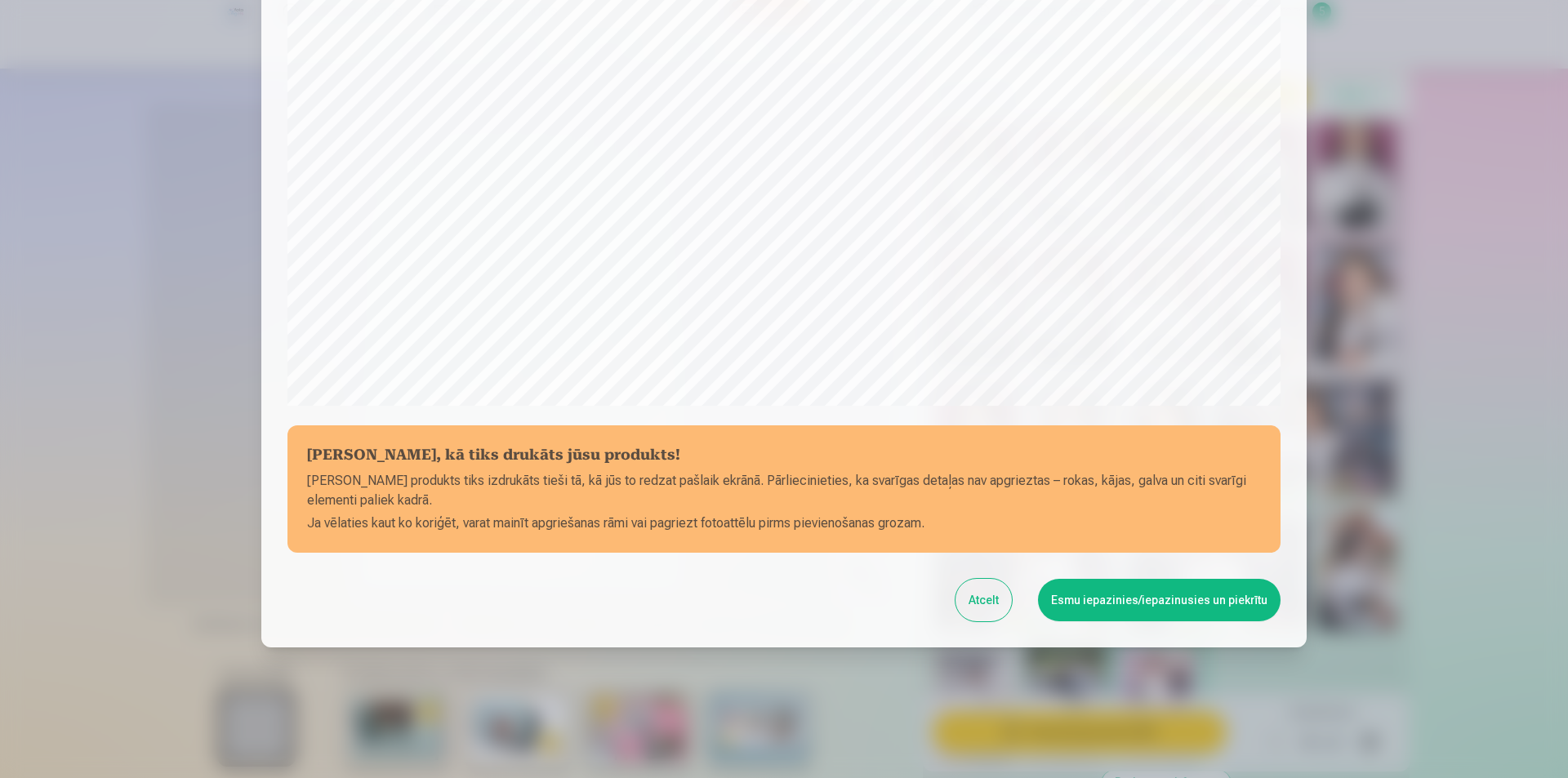
click at [1184, 599] on button "Esmu iepazinies/iepazinusies un piekrītu" at bounding box center [1159, 600] width 243 height 43
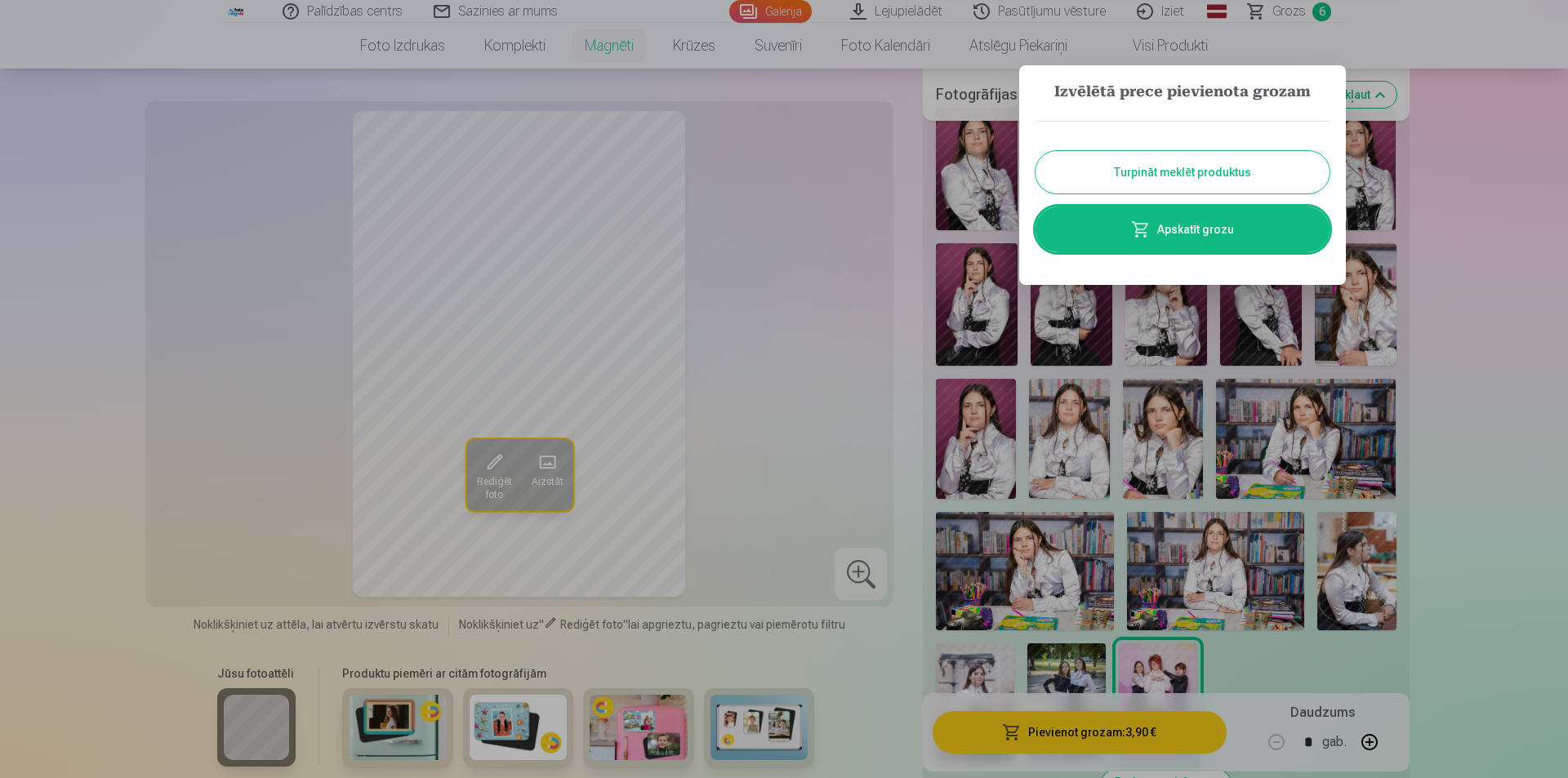
click at [1231, 232] on link "Apskatīt grozu" at bounding box center [1182, 230] width 294 height 46
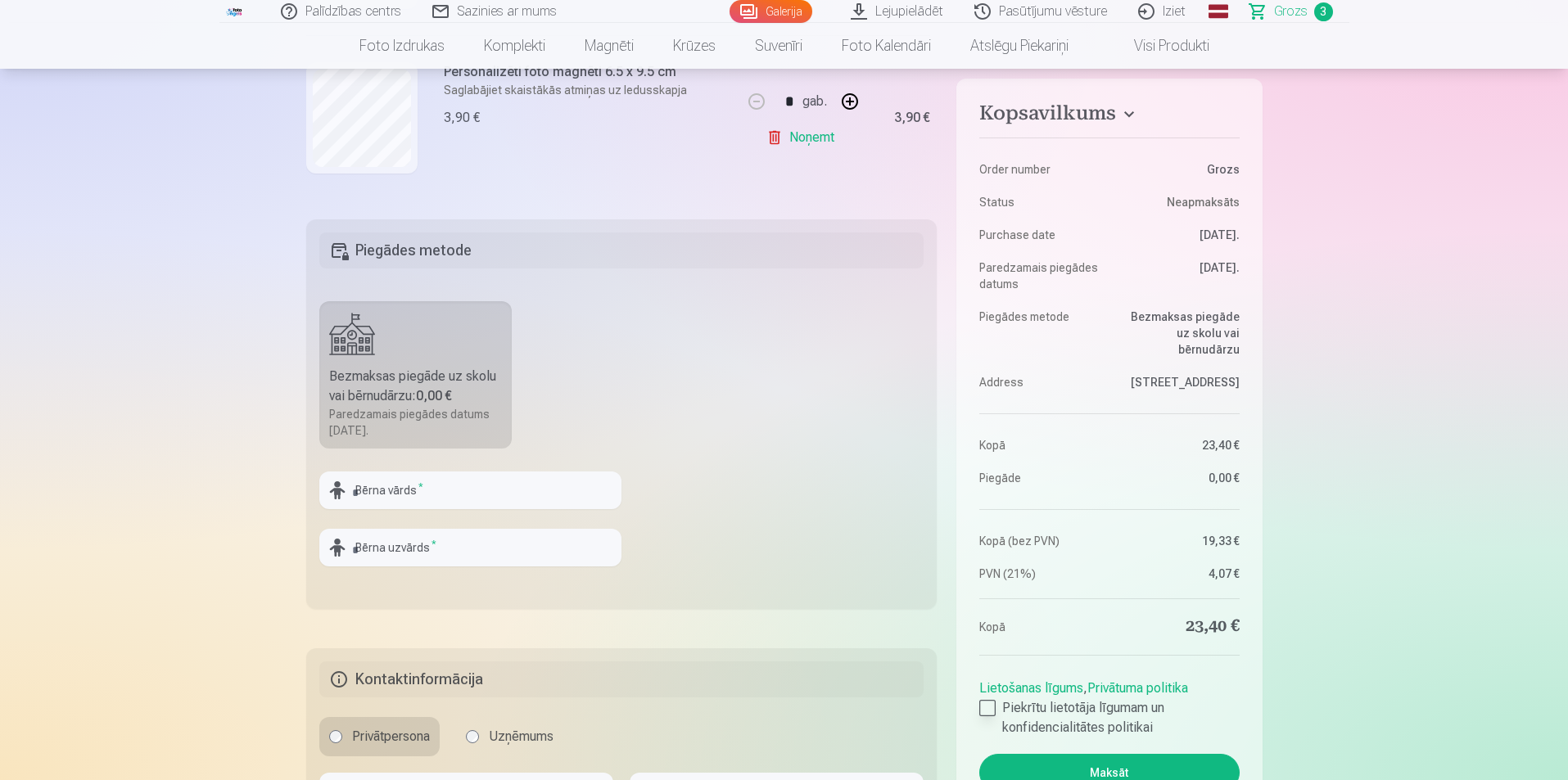
scroll to position [409, 0]
click at [394, 486] on input "text" at bounding box center [470, 491] width 302 height 38
type input "*"
type input "**********"
click at [395, 548] on input "text" at bounding box center [470, 549] width 302 height 38
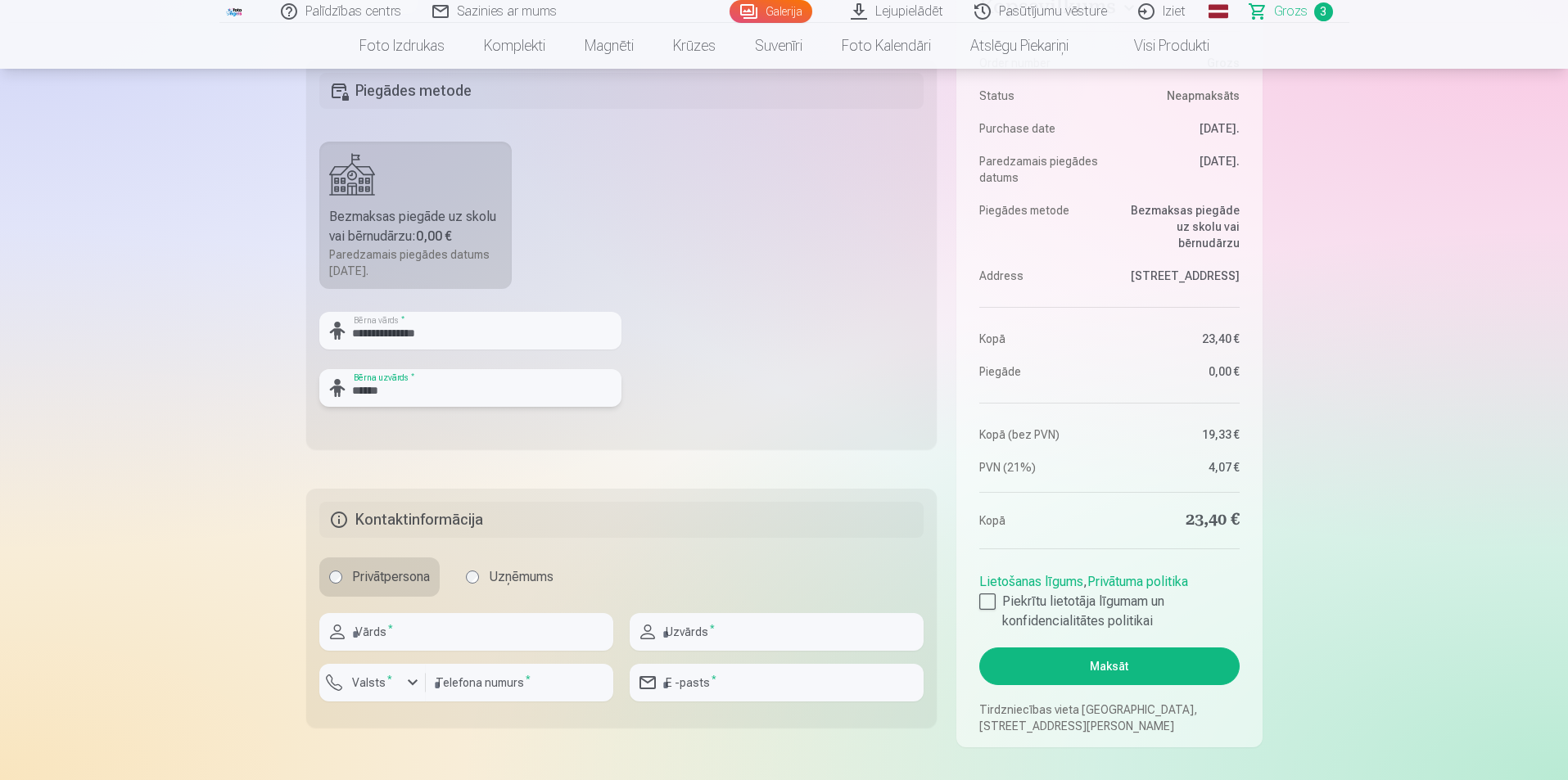
scroll to position [573, 0]
type input "******"
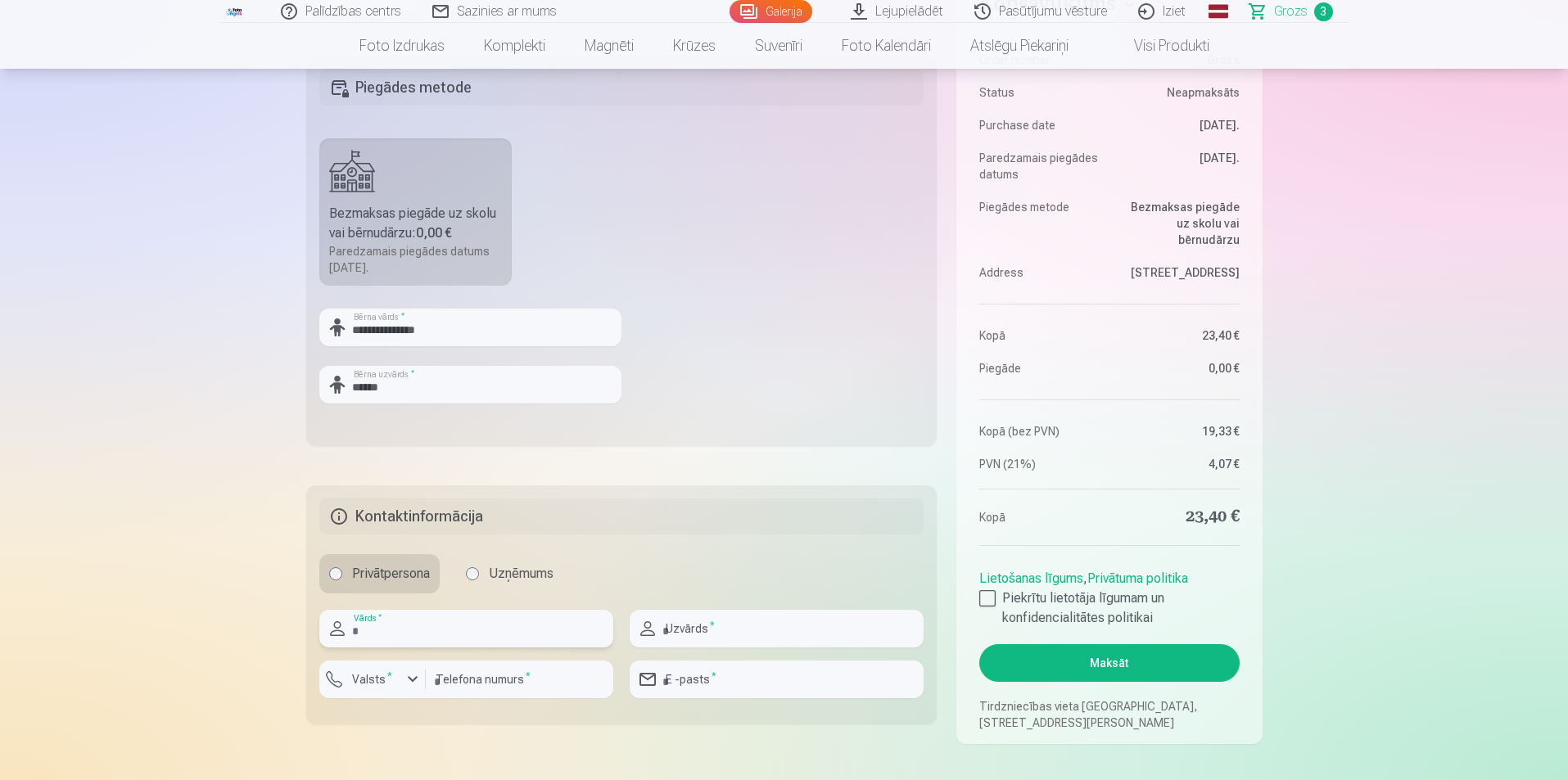
click at [453, 634] on input "text" at bounding box center [466, 629] width 294 height 38
type input "******"
click at [750, 627] on input "text" at bounding box center [777, 629] width 294 height 38
type input "******"
click at [417, 680] on div "button" at bounding box center [413, 680] width 20 height 20
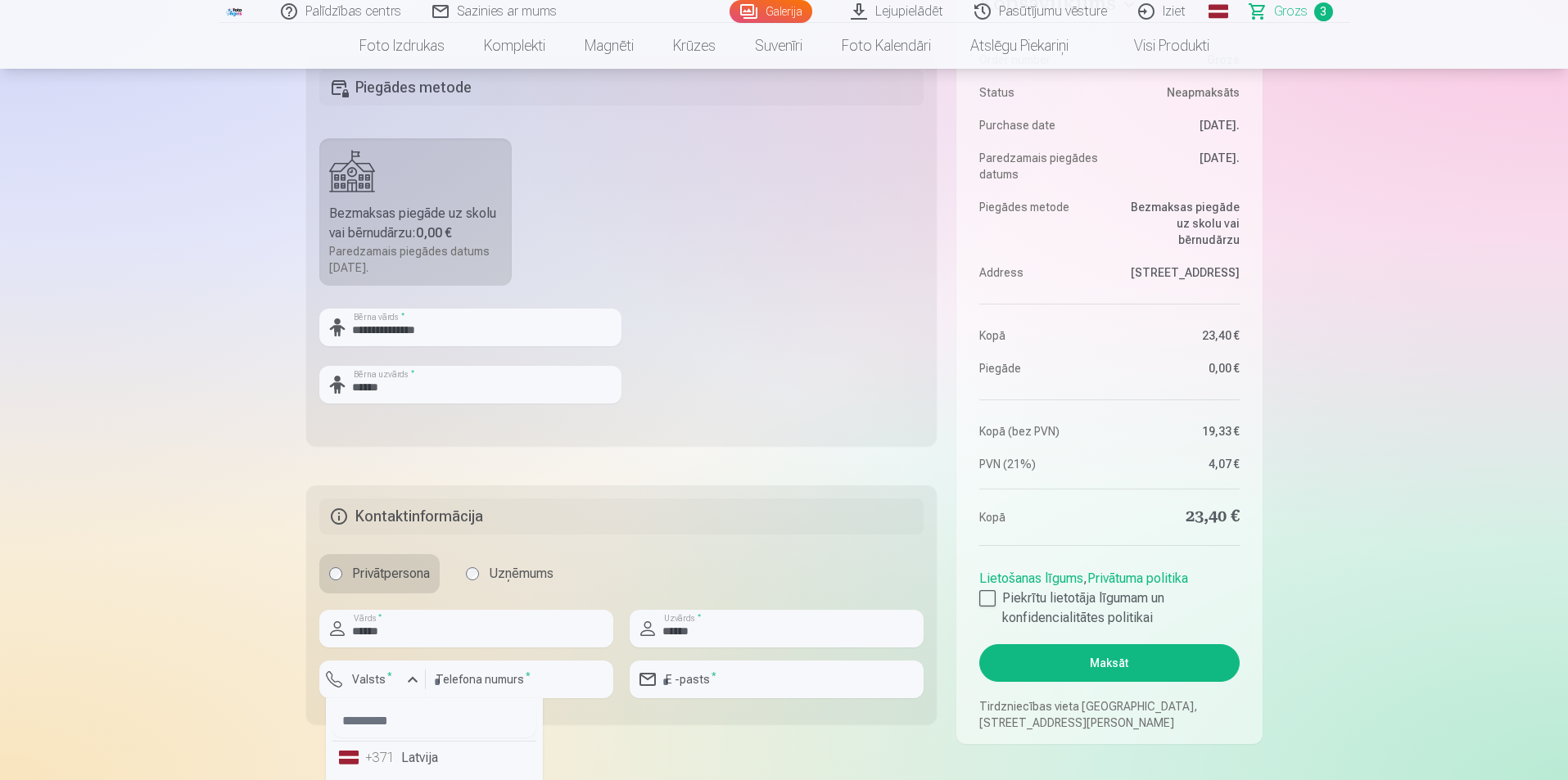
drag, startPoint x: 422, startPoint y: 764, endPoint x: 454, endPoint y: 740, distance: 40.0
click at [422, 761] on li "+371 Latvija" at bounding box center [434, 759] width 204 height 33
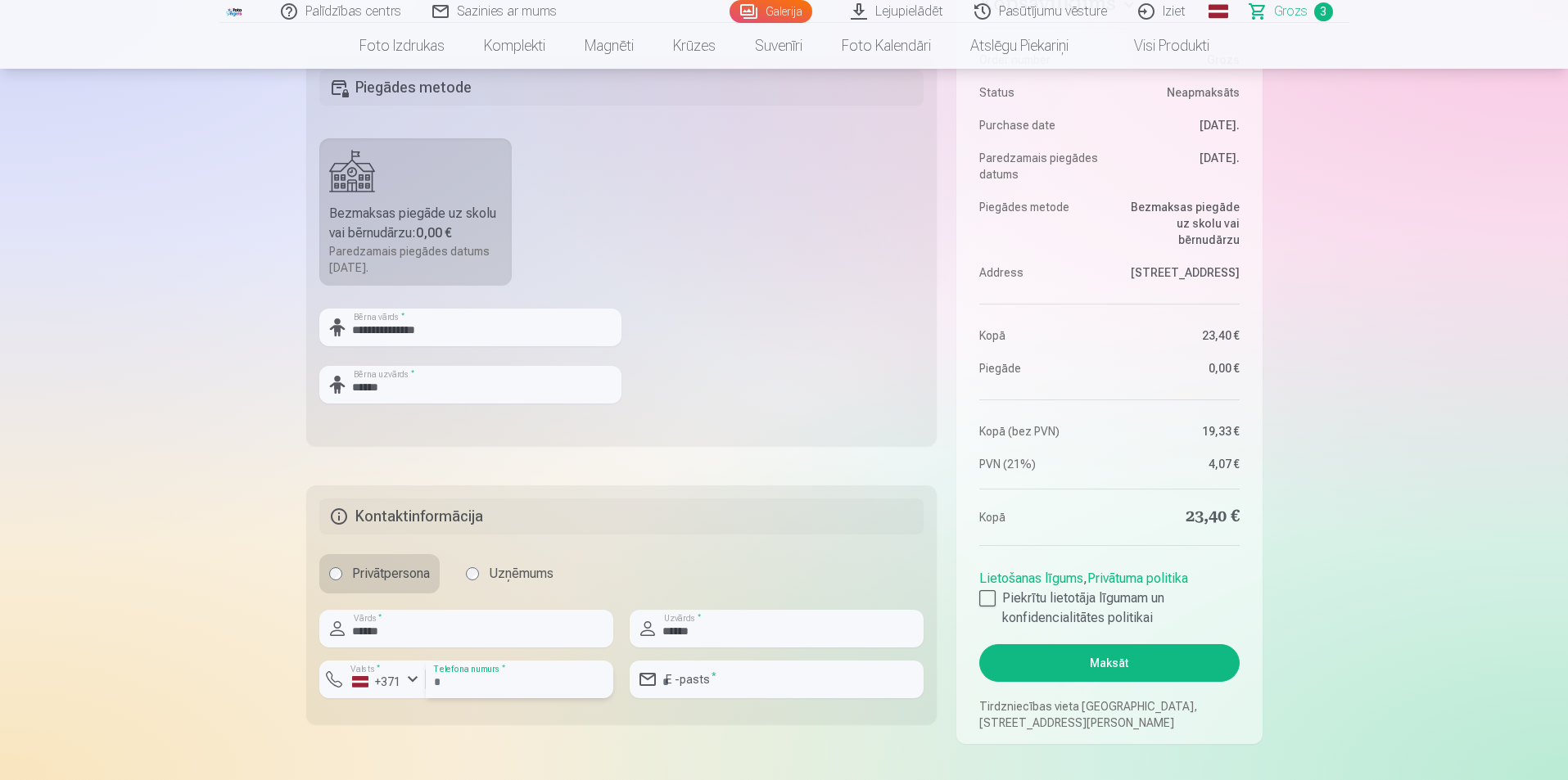
click at [511, 677] on input "number" at bounding box center [519, 680] width 188 height 38
type input "********"
click at [711, 680] on input "email" at bounding box center [777, 680] width 294 height 38
type input "**********"
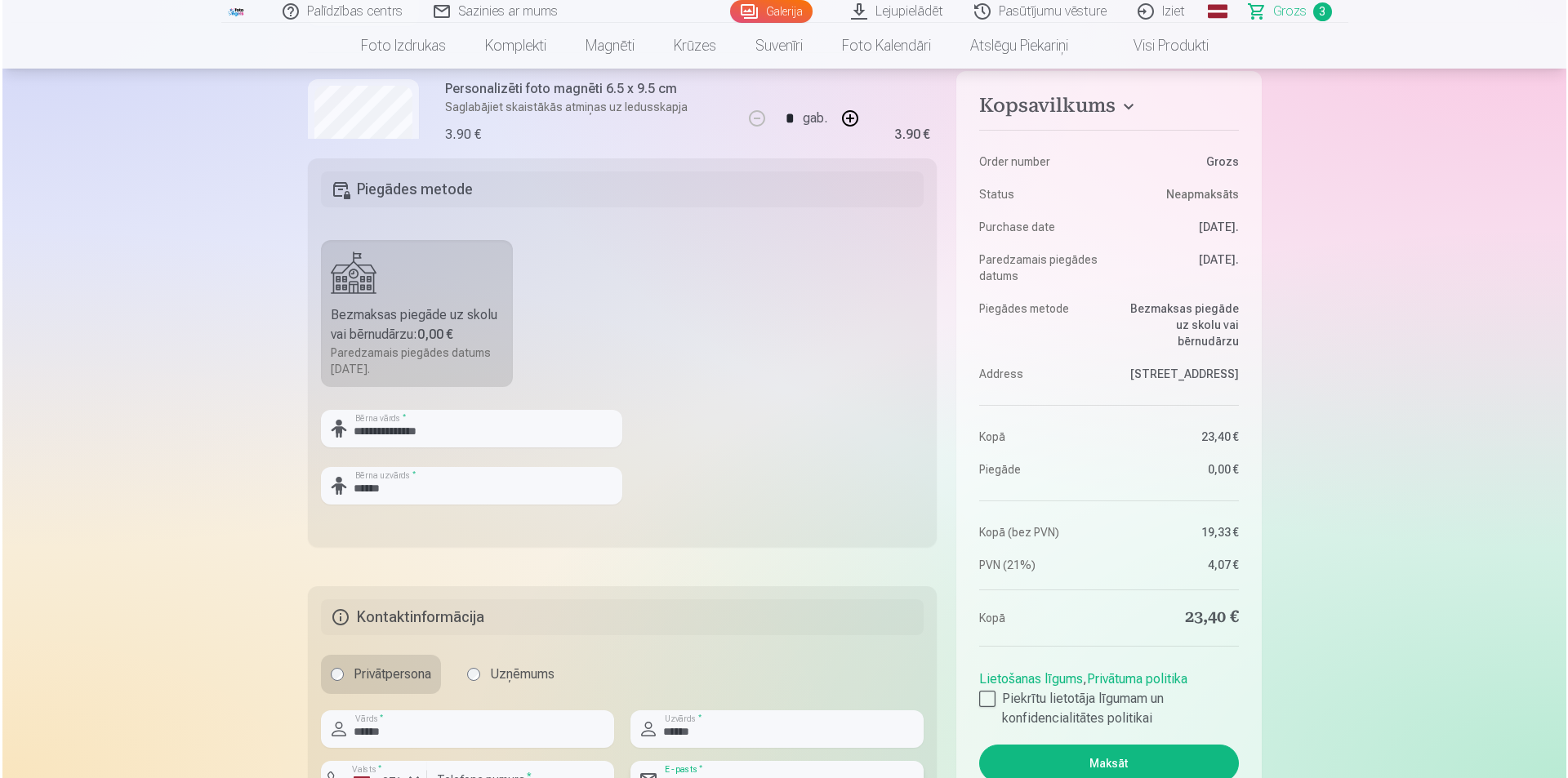
scroll to position [490, 0]
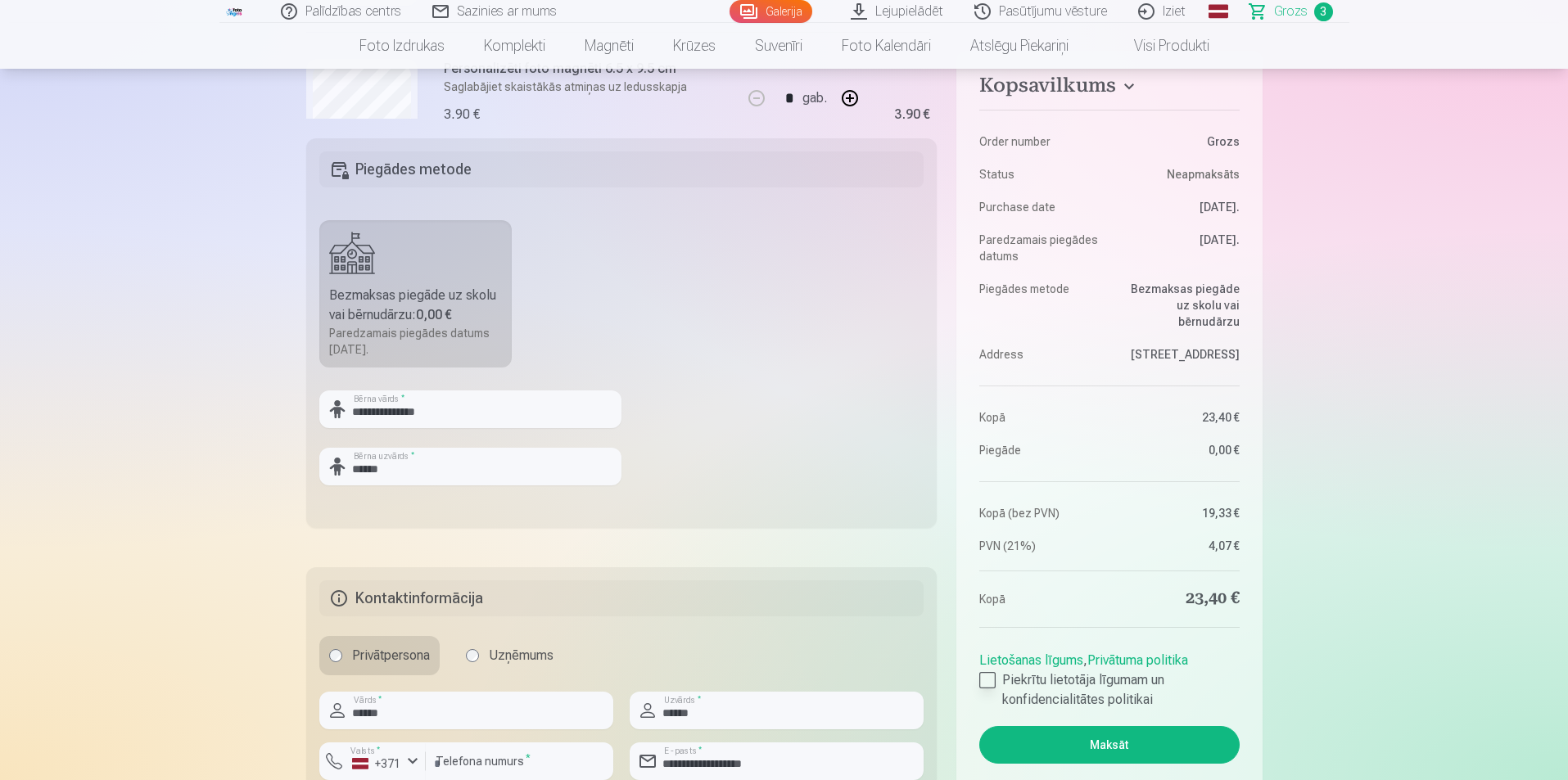
click at [988, 679] on div at bounding box center [987, 681] width 16 height 16
click at [1160, 743] on button "Maksāt" at bounding box center [1109, 746] width 259 height 38
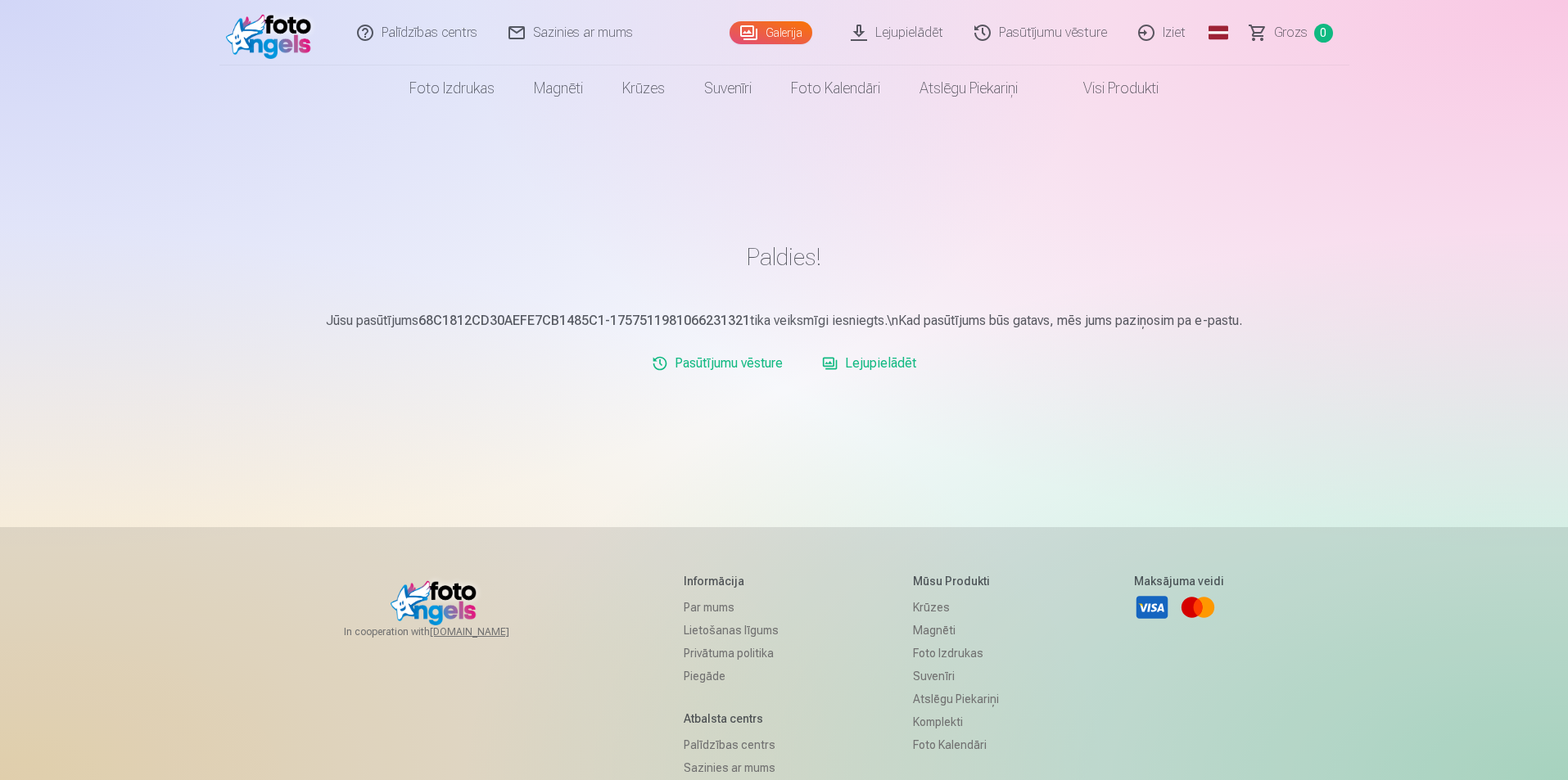
click at [891, 364] on link "Lejupielādēt" at bounding box center [868, 363] width 107 height 33
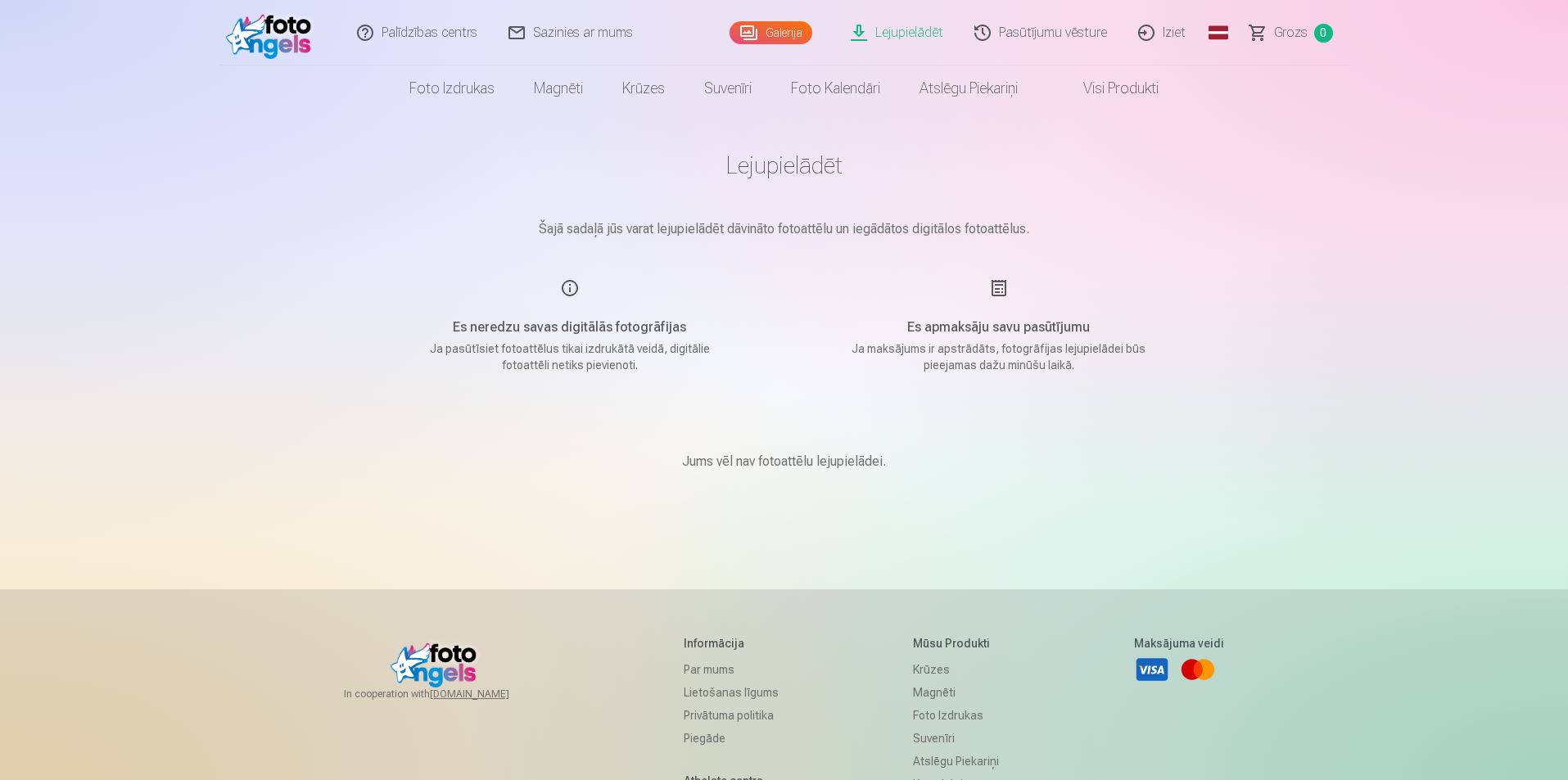
click at [788, 33] on link "Galerija" at bounding box center [771, 33] width 83 height 23
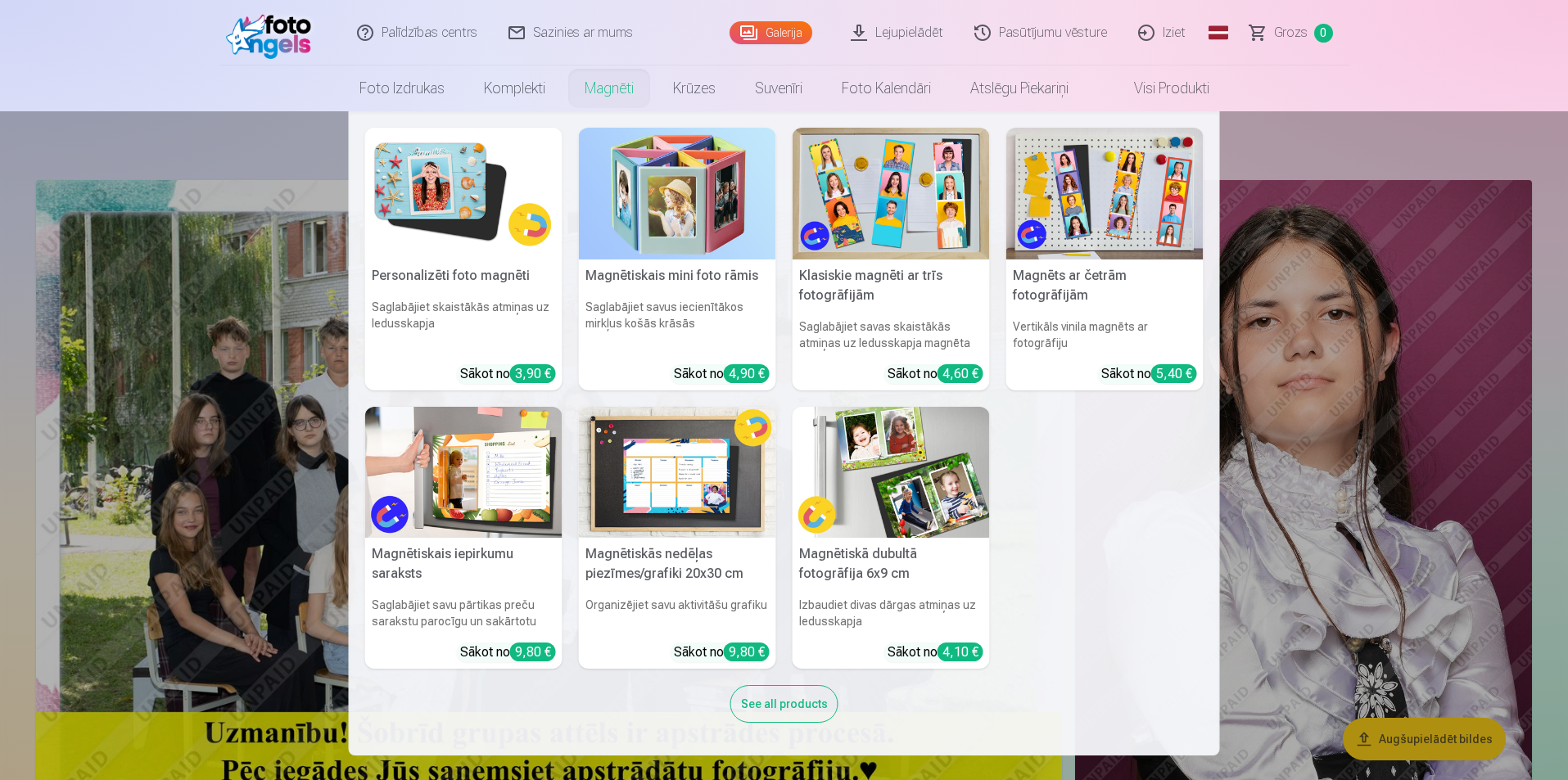
click at [610, 94] on link "Magnēti" at bounding box center [609, 89] width 89 height 46
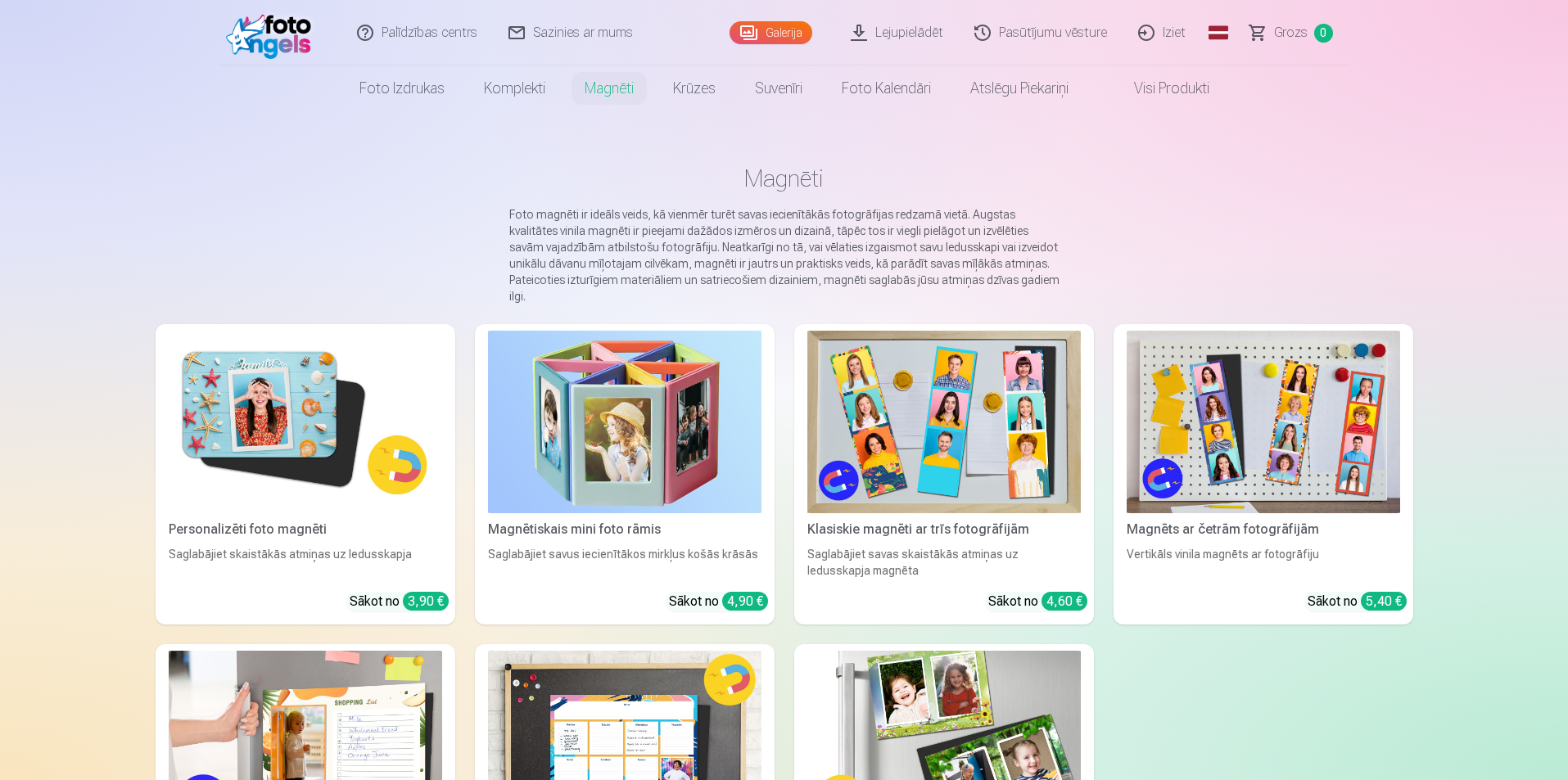
click at [1179, 39] on link "Iziet" at bounding box center [1163, 33] width 79 height 66
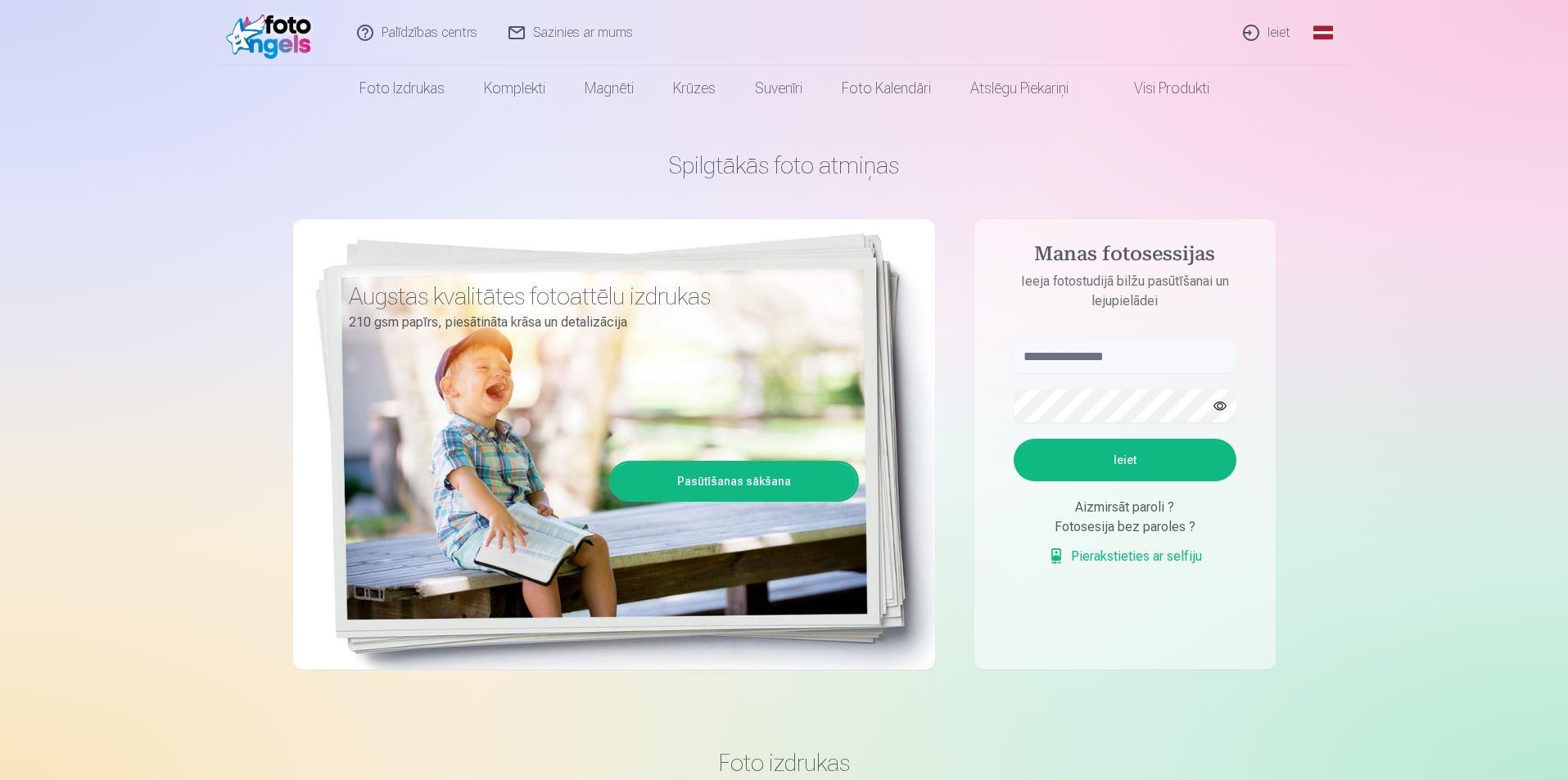
click at [570, 35] on link "Sazinies ar mums" at bounding box center [572, 33] width 156 height 66
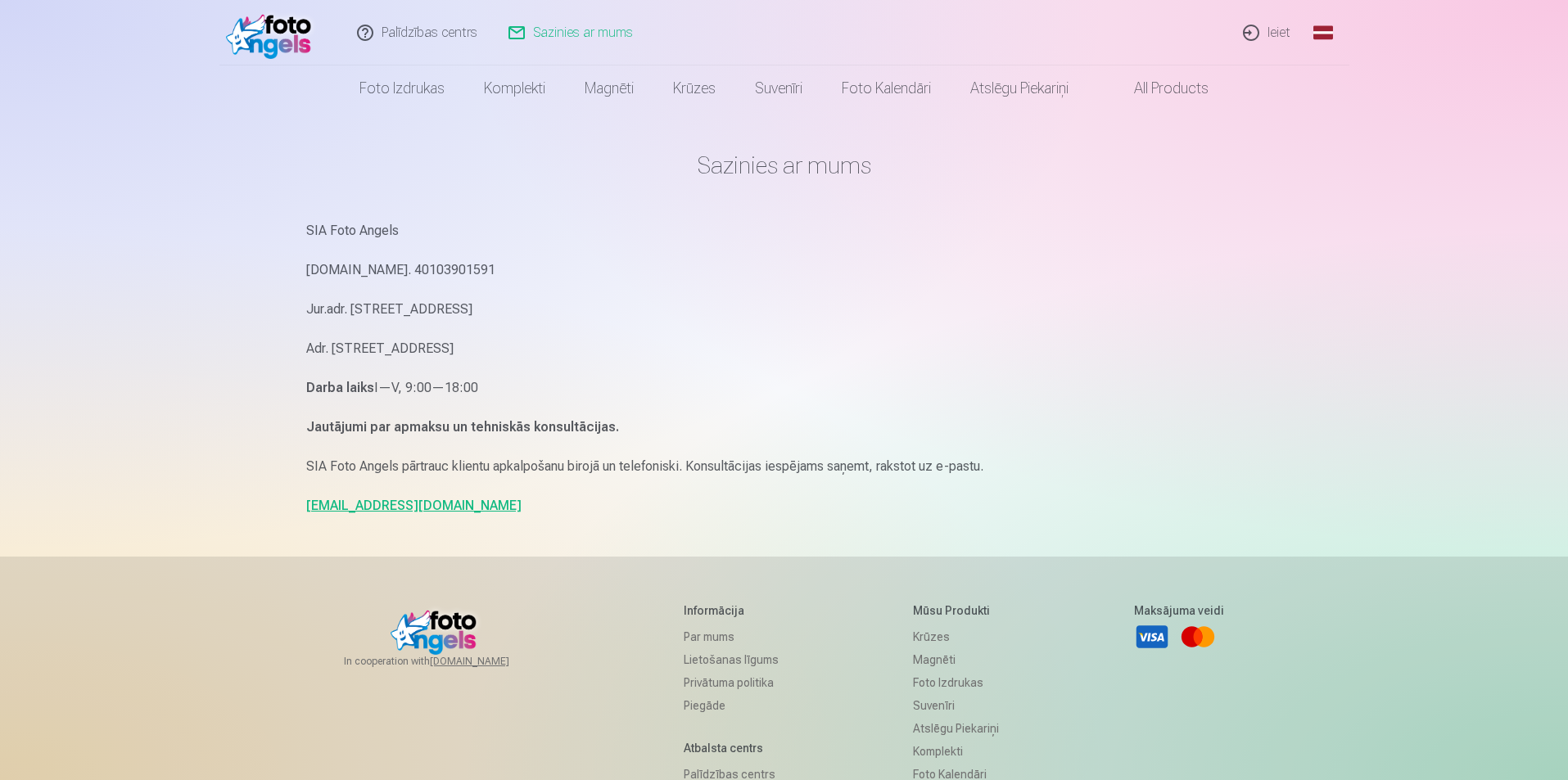
click at [363, 511] on link "info@fotoangels.lv" at bounding box center [413, 505] width 216 height 16
click at [887, 354] on p "Adr. Artilerijas iela 29/31, Riga, Latvia, LV-1009" at bounding box center [784, 349] width 956 height 23
